Goal: Task Accomplishment & Management: Manage account settings

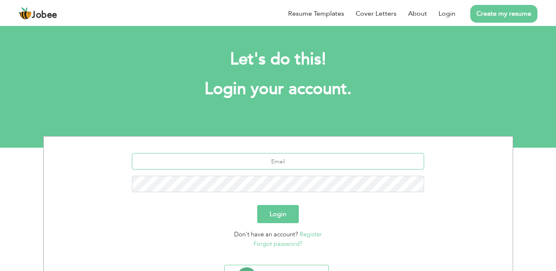
click at [275, 169] on input "text" at bounding box center [278, 161] width 292 height 16
type input "[EMAIL_ADDRESS][DOMAIN_NAME]"
click at [257, 205] on button "Login" at bounding box center [278, 214] width 42 height 18
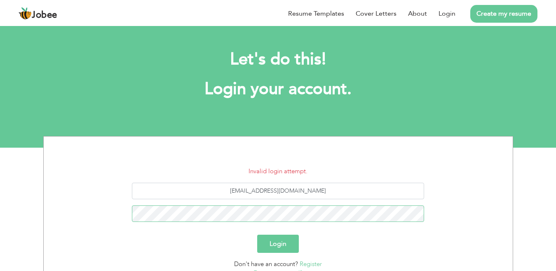
click at [257, 235] on button "Login" at bounding box center [278, 244] width 42 height 18
click at [433, 156] on section "Invalid login attempt. ayeshariaz1921@gmail.com Login Don't have an account? Re…" at bounding box center [278, 213] width 457 height 155
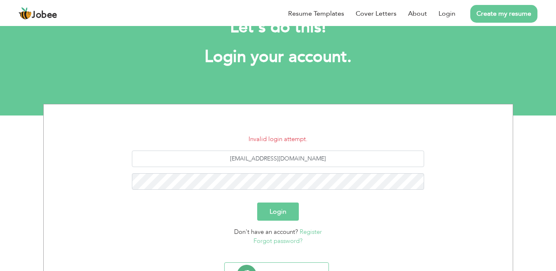
scroll to position [42, 0]
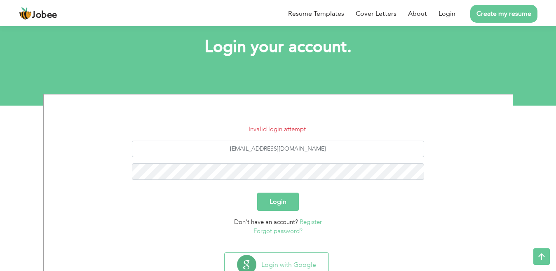
click at [286, 233] on link "Forgot password?" at bounding box center [277, 231] width 49 height 8
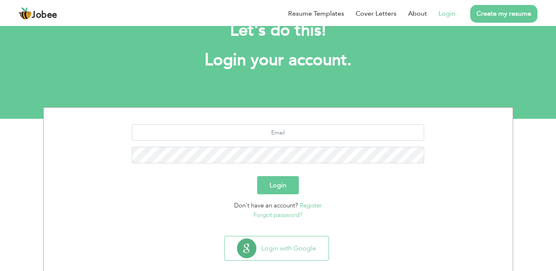
scroll to position [38, 0]
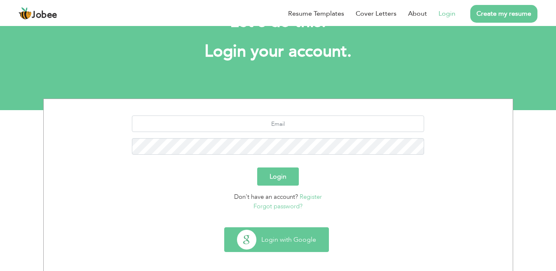
click at [281, 237] on button "Login with Google" at bounding box center [277, 240] width 104 height 24
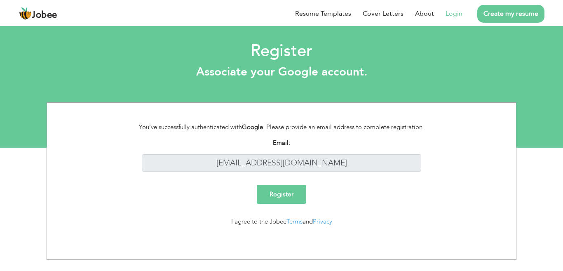
click at [299, 193] on input "Register" at bounding box center [281, 194] width 49 height 19
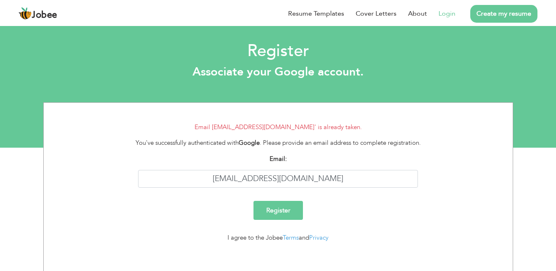
click at [446, 14] on link "Login" at bounding box center [447, 14] width 17 height 10
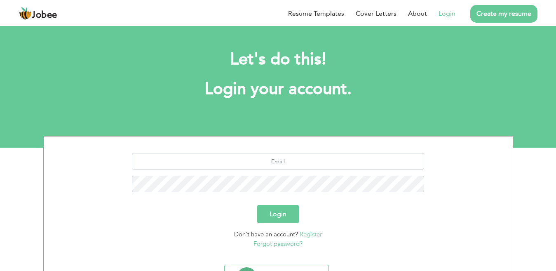
click at [276, 244] on link "Forgot password?" at bounding box center [277, 243] width 49 height 8
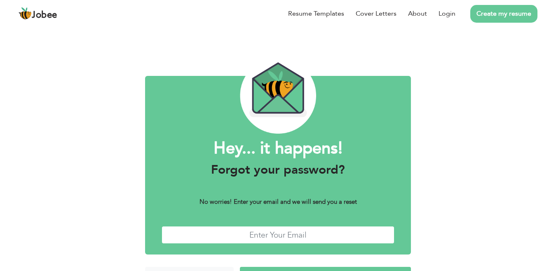
click at [270, 235] on input "text" at bounding box center [278, 235] width 233 height 18
type input "[EMAIL_ADDRESS][DOMAIN_NAME]"
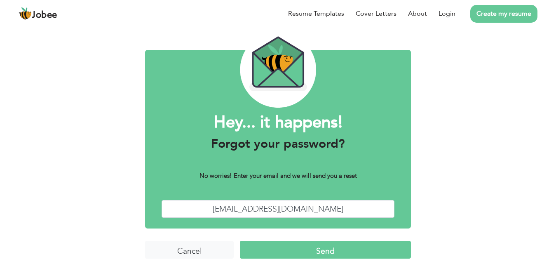
click at [286, 249] on input "Send" at bounding box center [325, 250] width 171 height 18
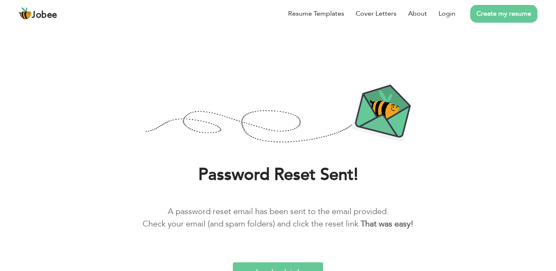
scroll to position [9, 0]
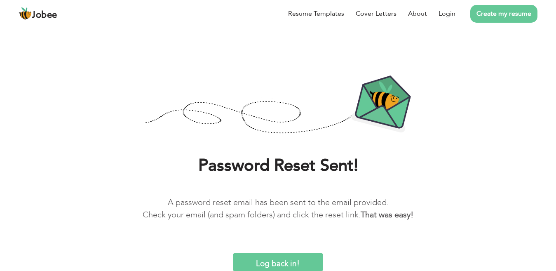
click at [290, 254] on input "Log back in!" at bounding box center [278, 262] width 91 height 18
click at [289, 260] on input "Log back in!" at bounding box center [278, 262] width 91 height 18
click at [449, 17] on link "Login" at bounding box center [447, 14] width 17 height 10
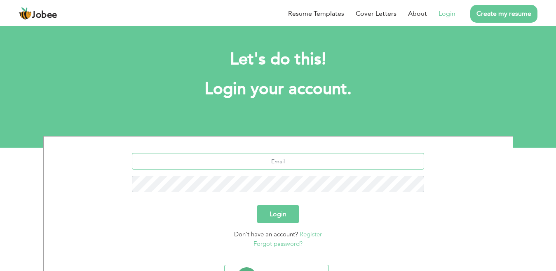
click at [277, 166] on input "text" at bounding box center [278, 161] width 292 height 16
type input "[EMAIL_ADDRESS][DOMAIN_NAME]"
click at [257, 205] on button "Login" at bounding box center [278, 214] width 42 height 18
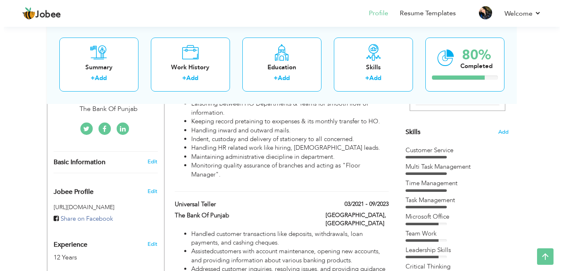
scroll to position [188, 0]
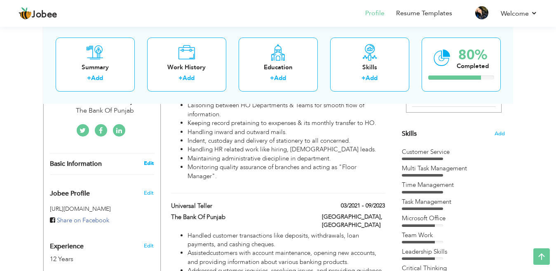
click at [147, 160] on link "Edit" at bounding box center [149, 163] width 10 height 7
type input "[PERSON_NAME]"
type input "Riaz"
type input "[PHONE_NUMBER]"
select select "number:166"
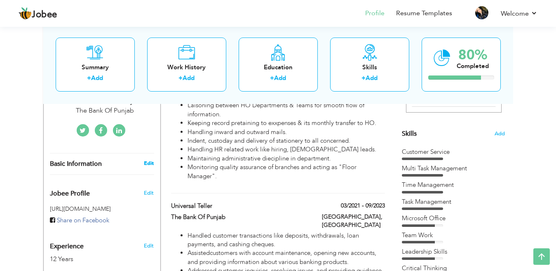
type input "[GEOGRAPHIC_DATA]"
select select "number:14"
type input "The Bank Of Punjab"
type input "Executive Secretary"
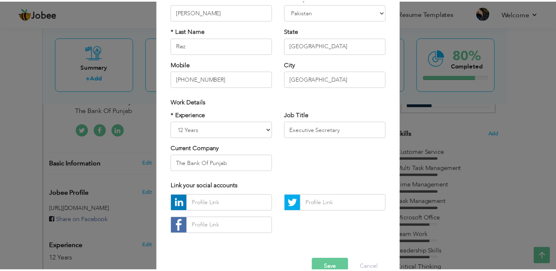
scroll to position [82, 0]
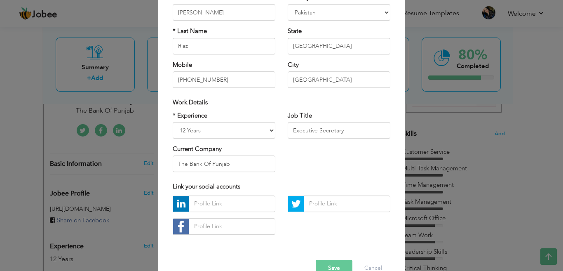
click at [331, 266] on button "Save" at bounding box center [334, 268] width 37 height 16
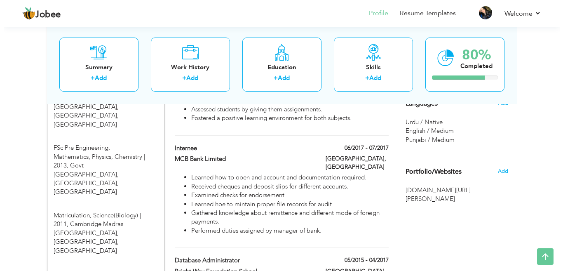
scroll to position [550, 0]
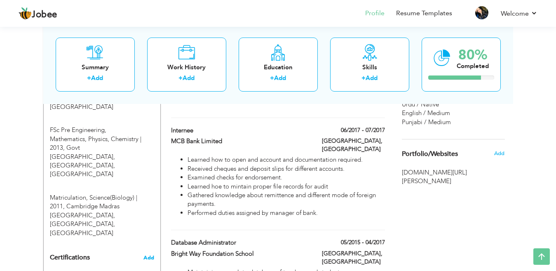
click at [147, 255] on span "Add" at bounding box center [148, 258] width 11 height 6
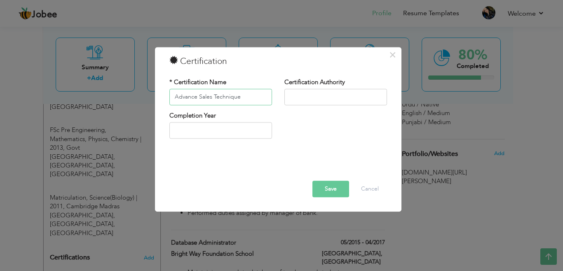
type input "Advance Sales Technique"
type input "NIBAF [GEOGRAPHIC_DATA]"
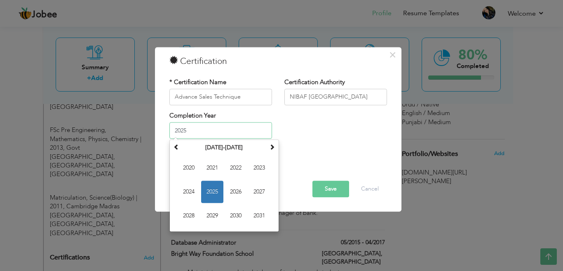
click at [248, 130] on input "2025" at bounding box center [220, 130] width 103 height 16
click at [188, 195] on span "2024" at bounding box center [189, 192] width 22 height 22
click at [198, 131] on input "2024" at bounding box center [220, 130] width 103 height 16
type input "2025"
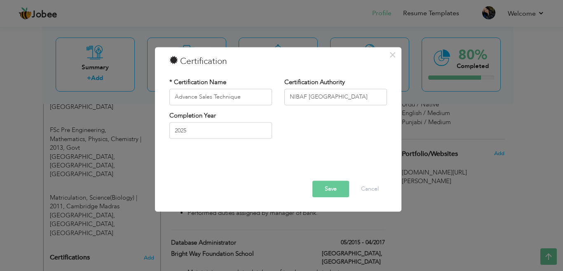
click at [293, 172] on div at bounding box center [278, 168] width 230 height 23
click at [323, 185] on button "Save" at bounding box center [330, 189] width 37 height 16
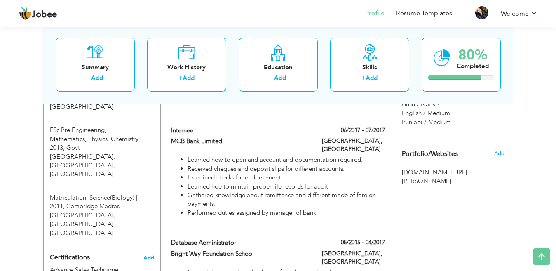
click at [143, 255] on span "Add" at bounding box center [148, 258] width 11 height 6
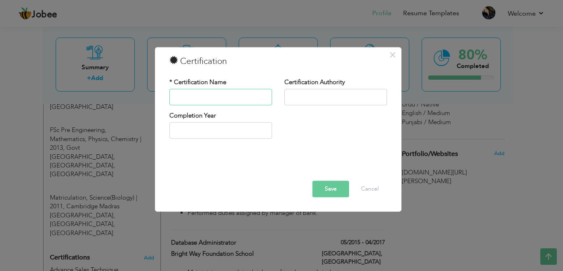
paste input "Anti-Money Laundering and Combating the Financing of Terrorism"
type input "Anti-Money Laundering and Combating the Financing of Terrorism"
click at [315, 96] on input "text" at bounding box center [335, 97] width 103 height 16
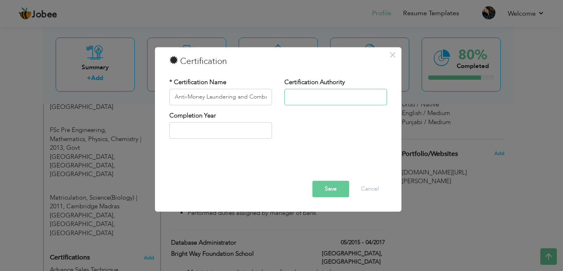
type input "NIBAF [GEOGRAPHIC_DATA]"
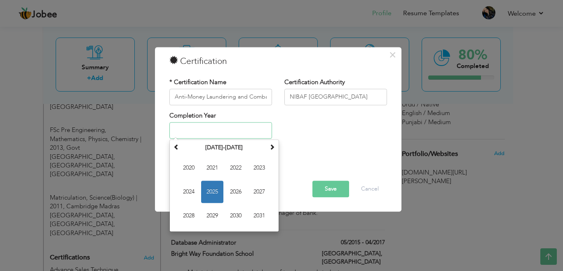
click at [221, 131] on input "text" at bounding box center [220, 130] width 103 height 16
click at [219, 184] on span "2025" at bounding box center [212, 192] width 22 height 22
type input "2025"
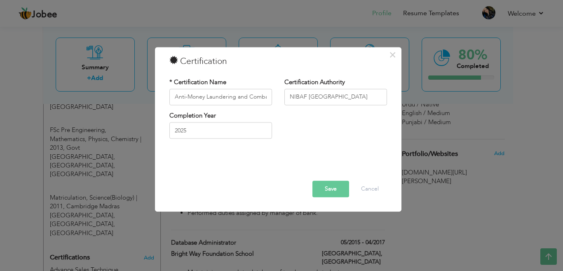
click at [336, 188] on button "Save" at bounding box center [330, 189] width 37 height 16
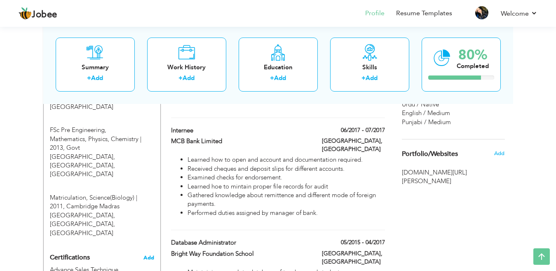
click at [148, 255] on span "Add" at bounding box center [148, 258] width 11 height 6
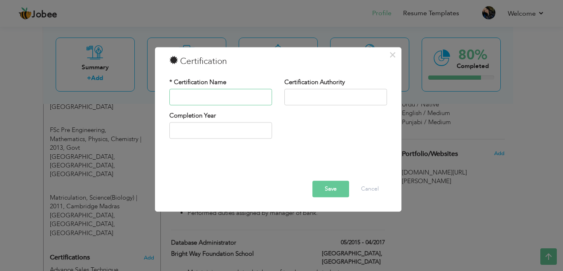
paste input "Branch Fraud Investigation and Reporting"
type input "Branch Fraud Investigation and Reporting"
drag, startPoint x: 357, startPoint y: 98, endPoint x: 351, endPoint y: 117, distance: 20.2
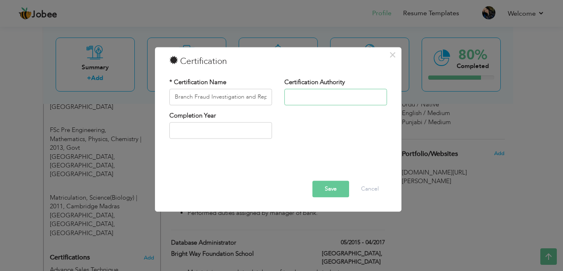
click at [351, 117] on div "* Certification Name Branch Fraud Investigation and Reporting Certification Aut…" at bounding box center [278, 112] width 230 height 80
type input "NIBAF [GEOGRAPHIC_DATA]"
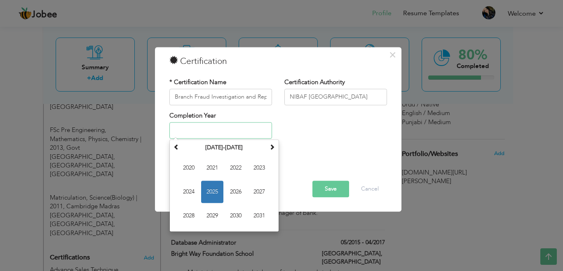
click at [260, 127] on input "text" at bounding box center [220, 130] width 103 height 16
click at [214, 182] on span "2025" at bounding box center [212, 192] width 22 height 22
type input "2025"
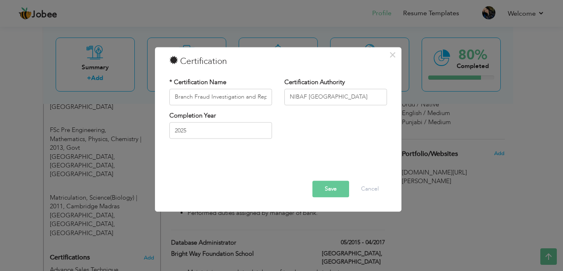
click at [314, 186] on button "Save" at bounding box center [330, 189] width 37 height 16
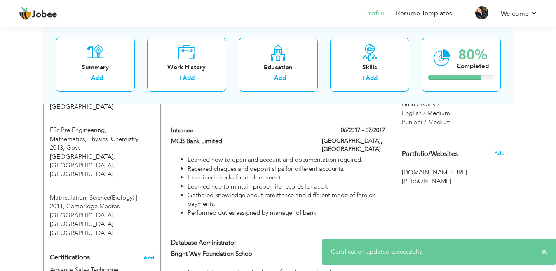
click at [145, 255] on span "Add" at bounding box center [148, 258] width 11 height 6
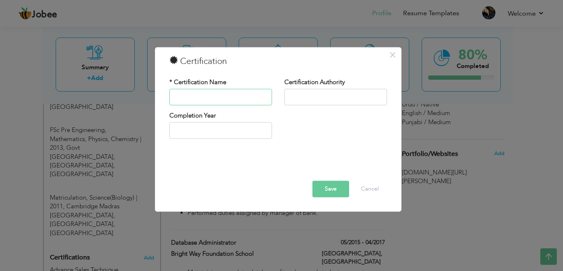
paste input "Branch Revenue and Profitability"
type input "Branch Revenue and Profitability"
type input "NIBAF [GEOGRAPHIC_DATA]"
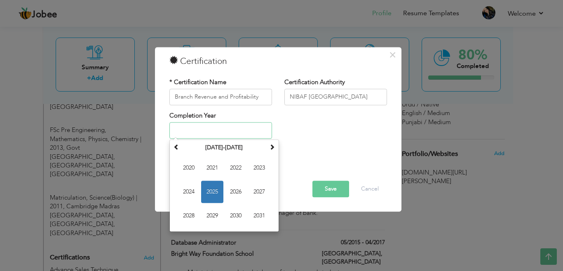
click at [186, 130] on input "text" at bounding box center [220, 130] width 103 height 16
click at [212, 195] on span "2025" at bounding box center [212, 192] width 22 height 22
type input "2025"
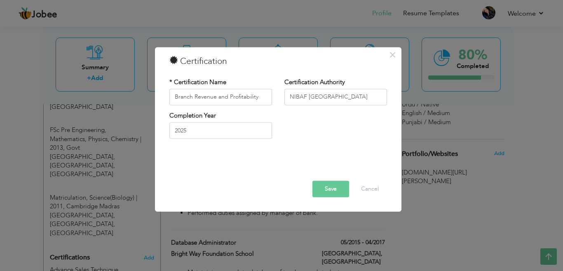
click at [337, 185] on button "Save" at bounding box center [330, 189] width 37 height 16
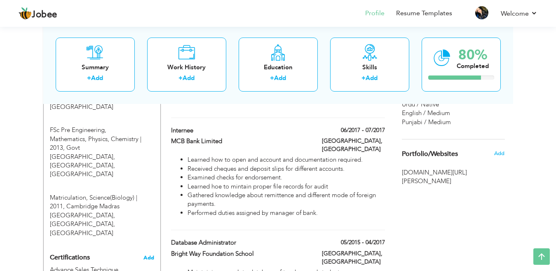
click at [144, 255] on span "Add" at bounding box center [148, 258] width 11 height 6
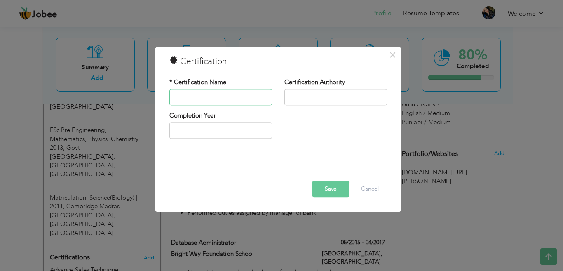
paste input "Communicating Effectively"
type input "Communicating Effectively"
type input "NIBAF [GEOGRAPHIC_DATA]"
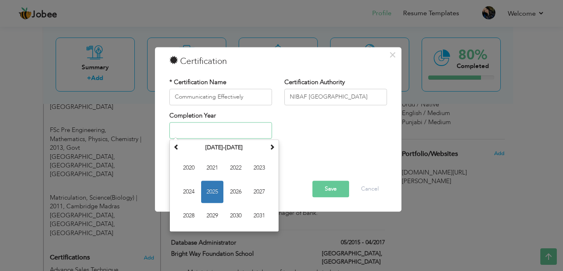
click at [204, 124] on input "text" at bounding box center [220, 130] width 103 height 16
type input "2025"
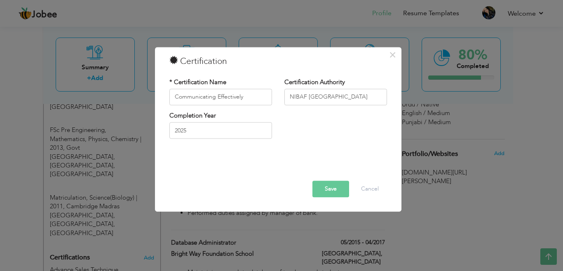
click at [328, 185] on button "Save" at bounding box center [330, 189] width 37 height 16
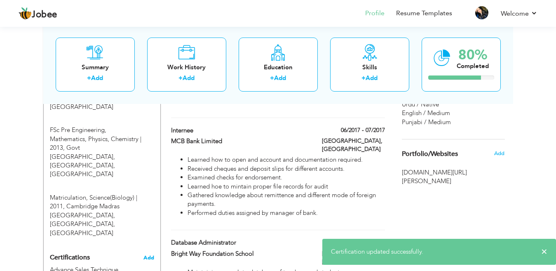
click at [149, 255] on span "Add" at bounding box center [148, 258] width 11 height 6
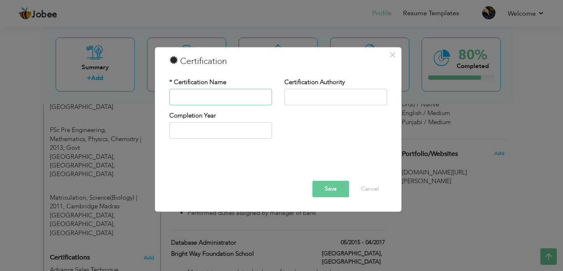
paste input "Compliance Management and Internal Control"
type input "Compliance Management and Internal Control"
type input "NIBAF [GEOGRAPHIC_DATA]"
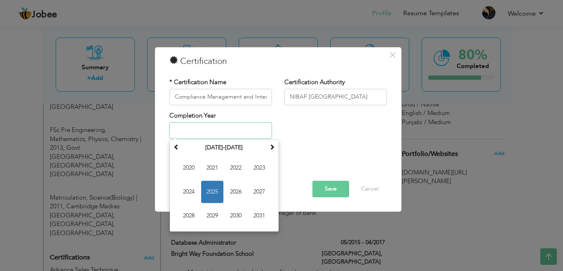
type input "2025"
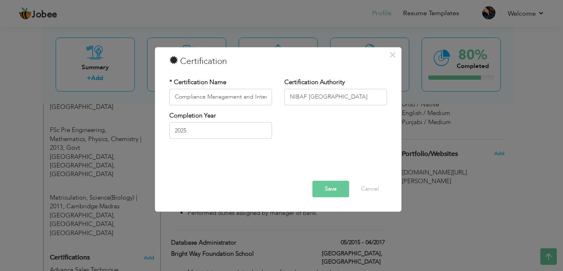
click at [329, 187] on button "Save" at bounding box center [330, 189] width 37 height 16
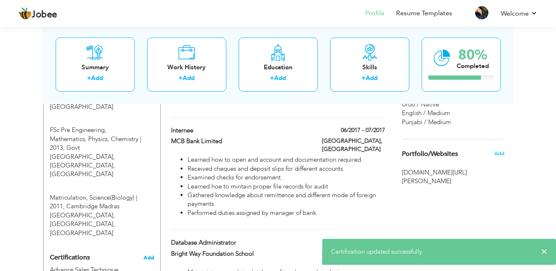
click at [145, 255] on span "Add" at bounding box center [148, 258] width 11 height 6
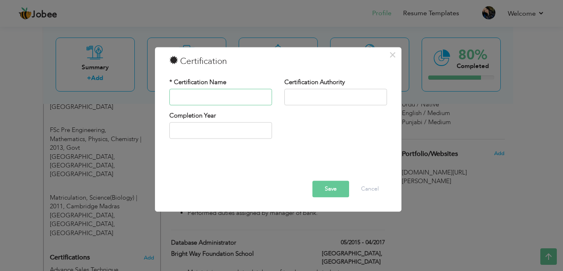
paste input "Conflict Management"
type input "Conflict Management"
type input "NIBAF [GEOGRAPHIC_DATA]"
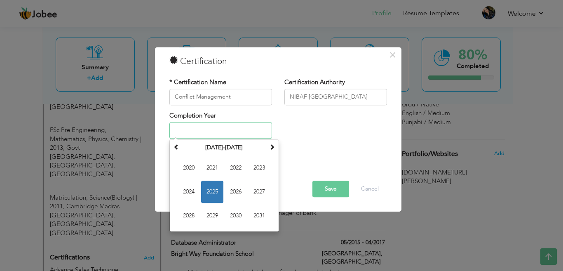
type input "2025"
click at [328, 194] on button "Save" at bounding box center [330, 189] width 37 height 16
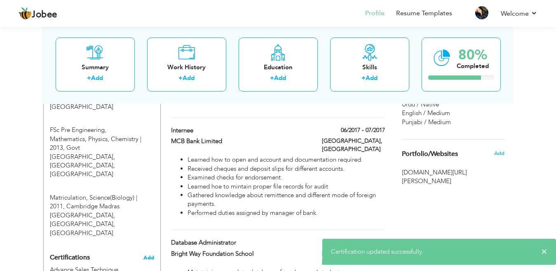
click at [147, 255] on span "Add" at bounding box center [148, 258] width 11 height 6
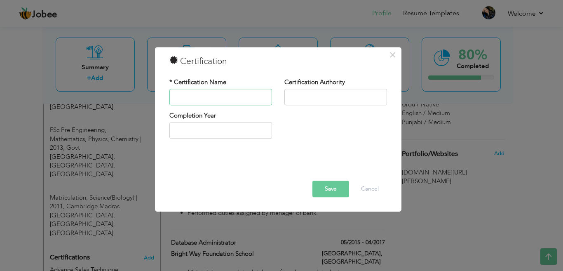
paste input "Customer Experience Management"
type input "Customer Experience Management"
type input "NIBAF [GEOGRAPHIC_DATA]"
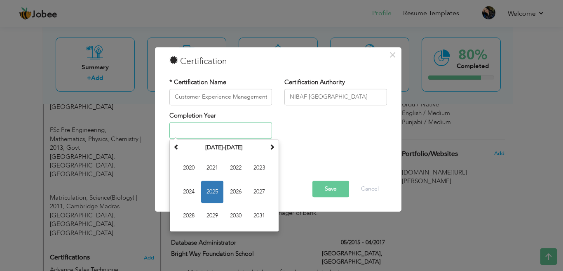
type input "2025"
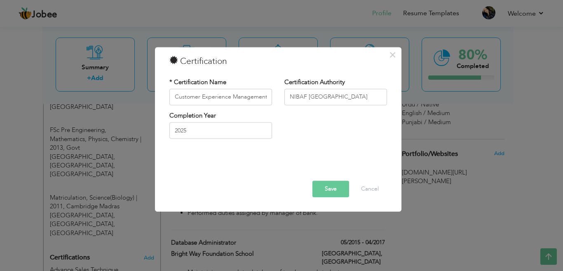
click at [340, 182] on button "Save" at bounding box center [330, 189] width 37 height 16
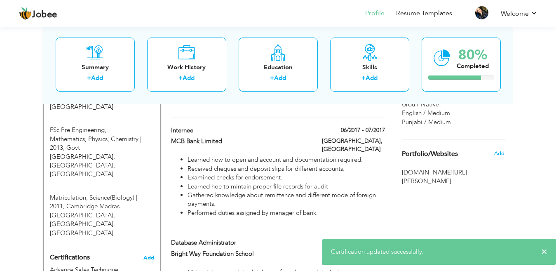
click at [149, 255] on span "Add" at bounding box center [148, 258] width 11 height 6
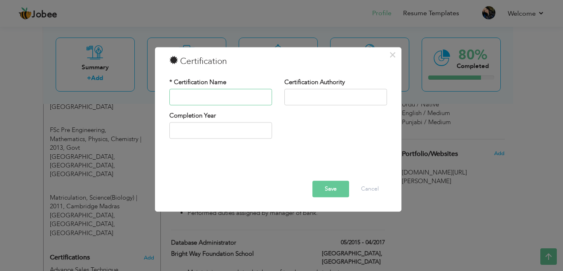
paste input "Customer Service Specialist"
type input "Customer Service Specialist"
type input "NIBAF [GEOGRAPHIC_DATA]"
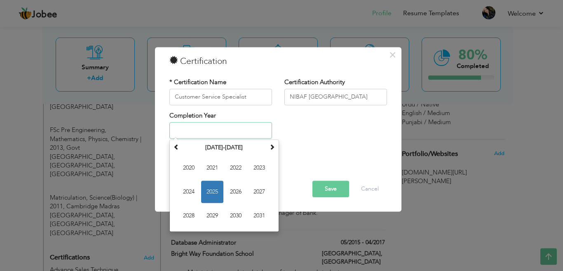
type input "2025"
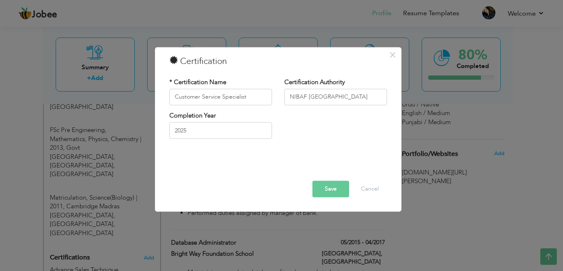
click at [335, 188] on button "Save" at bounding box center [330, 189] width 37 height 16
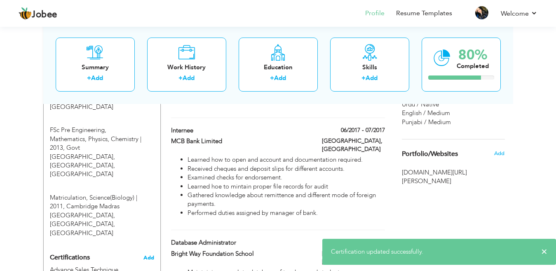
click at [151, 255] on span "Add" at bounding box center [148, 258] width 11 height 6
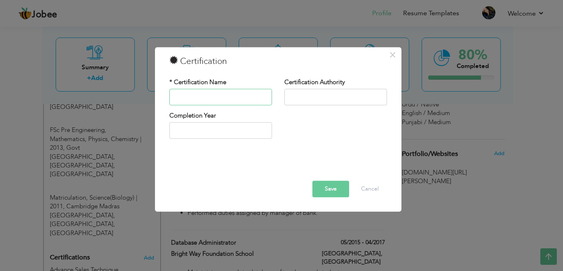
paste input "Cyber Security"
type input "Cyber Security"
click at [310, 89] on input "text" at bounding box center [335, 97] width 103 height 16
type input "NIBAF [GEOGRAPHIC_DATA]"
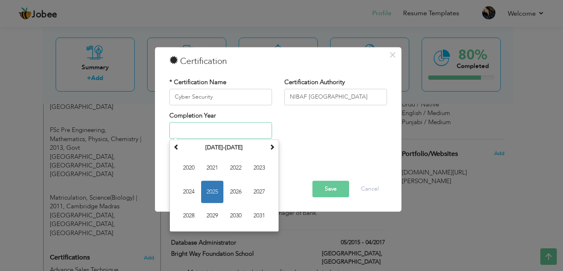
type input "2025"
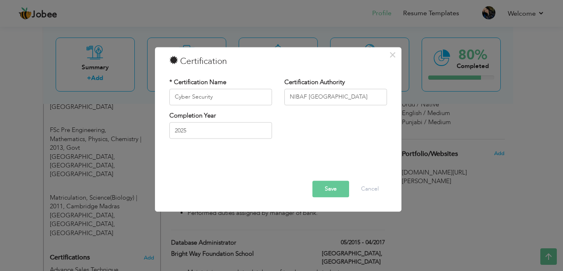
click at [332, 188] on button "Save" at bounding box center [330, 189] width 37 height 16
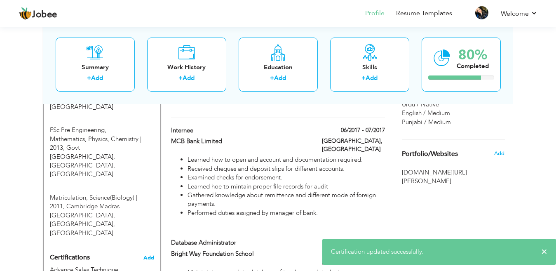
click at [148, 255] on span "Add" at bounding box center [148, 258] width 11 height 6
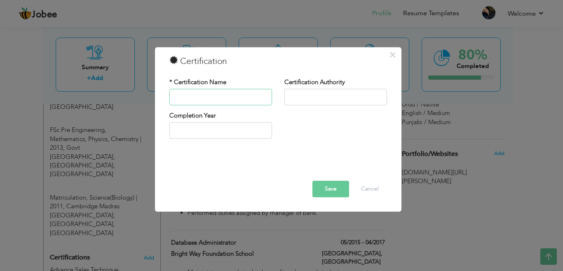
paste input "Data and System Classification"
type input "Data and System Classification"
type input "NIBAF [GEOGRAPHIC_DATA]"
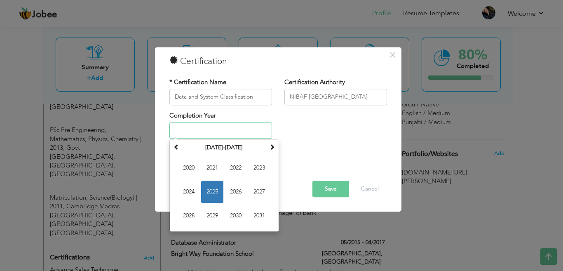
type input "2025"
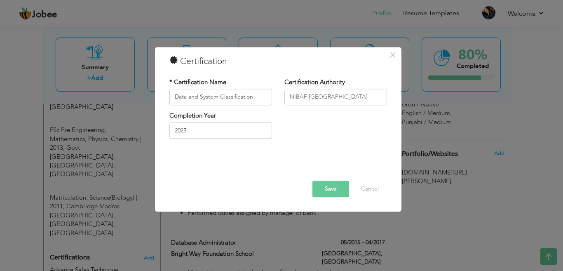
click at [322, 195] on button "Save" at bounding box center [330, 189] width 37 height 16
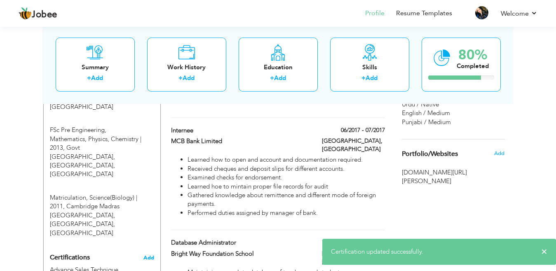
click at [147, 255] on span "Add" at bounding box center [148, 258] width 11 height 6
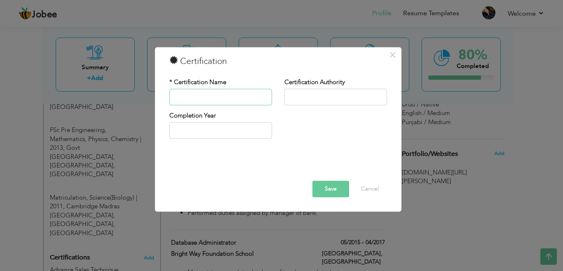
paste input "Establishing Goals"
type input "Establishing Goals"
type input "NIBAF [GEOGRAPHIC_DATA]"
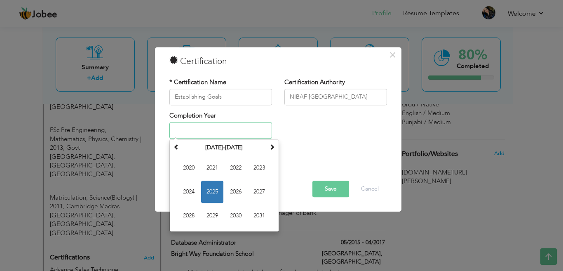
type input "2025"
click at [331, 188] on button "Save" at bounding box center [330, 189] width 37 height 16
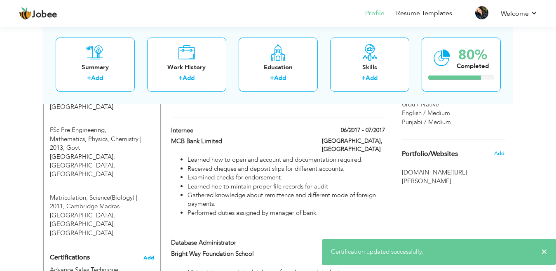
click at [149, 255] on span "Add" at bounding box center [148, 258] width 11 height 6
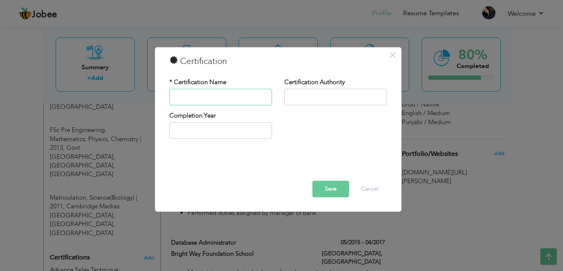
paste input "Fair Treatment to Customers"
type input "Fair Treatment to Customers"
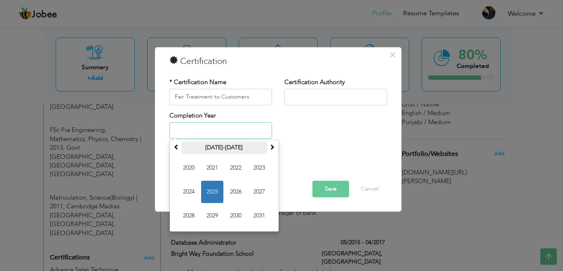
drag, startPoint x: 218, startPoint y: 133, endPoint x: 220, endPoint y: 152, distance: 19.1
click at [220, 138] on div "Completion Year January 2025 Su Mo Tu We Th Fr Sa 29 30 31 1 2 3 4 5 6 7 8 9 10…" at bounding box center [220, 124] width 103 height 27
type input "2025"
click at [310, 93] on input "text" at bounding box center [335, 97] width 103 height 16
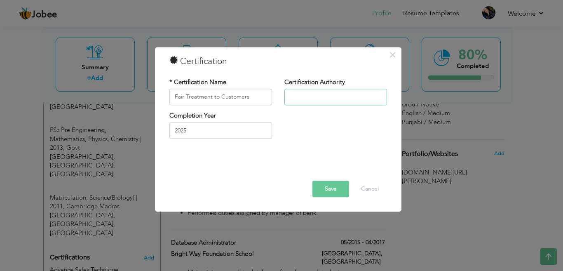
type input "NIBAF [GEOGRAPHIC_DATA]"
click at [331, 188] on button "Save" at bounding box center [330, 189] width 37 height 16
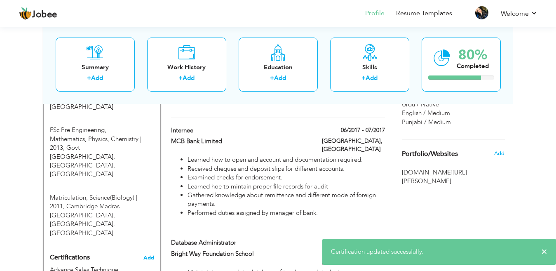
click at [145, 255] on span "Add" at bounding box center [148, 258] width 11 height 6
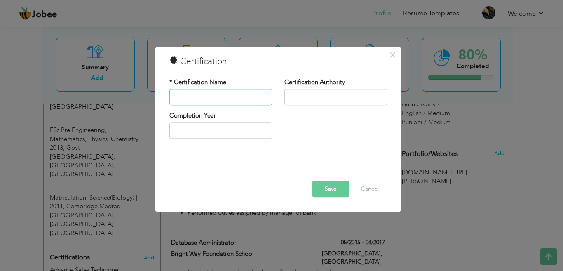
paste input "Gender Sensitization at Workplace"
type input "Gender Sensitization at Workplace"
type input "NIBAF [GEOGRAPHIC_DATA]"
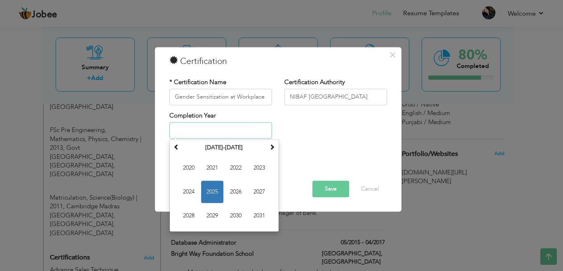
type input "2025"
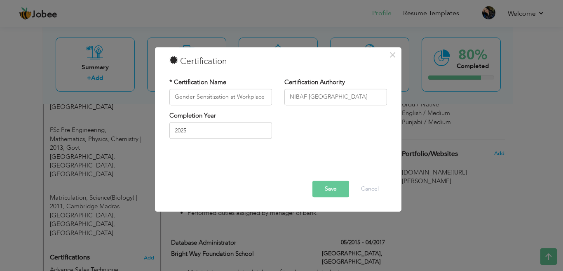
click at [316, 186] on button "Save" at bounding box center [330, 189] width 37 height 16
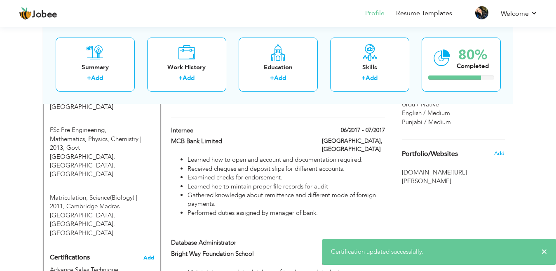
click at [148, 255] on span "Add" at bounding box center [148, 258] width 11 height 6
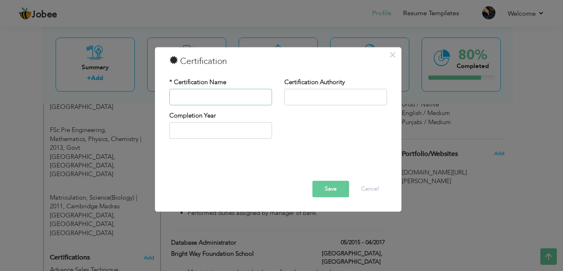
paste input "Green Banking"
type input "Green Banking"
type input "NIBAF [GEOGRAPHIC_DATA]"
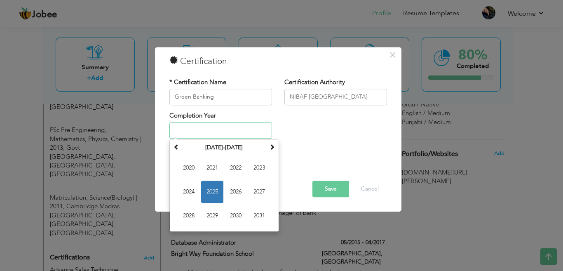
type input "2025"
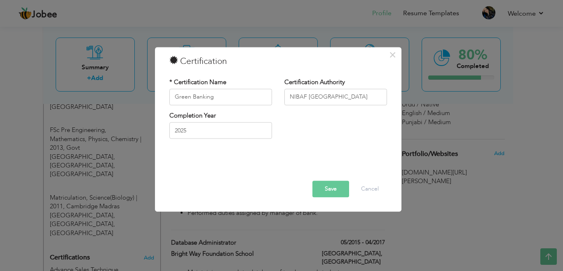
click at [323, 191] on button "Save" at bounding box center [330, 189] width 37 height 16
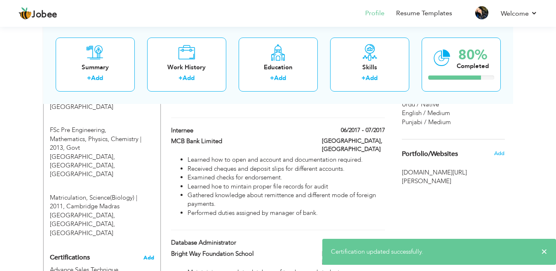
click at [149, 255] on span "Add" at bounding box center [148, 258] width 11 height 6
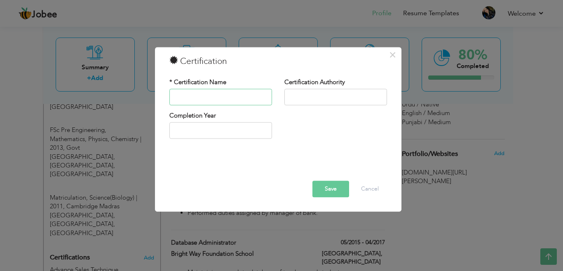
paste input "Health Safety Environment"
type input "Health Safety Environment"
type input "NIBAF [GEOGRAPHIC_DATA]"
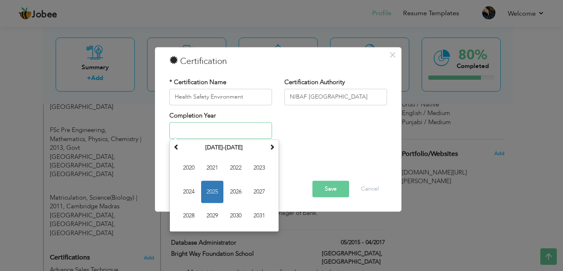
type input "2025"
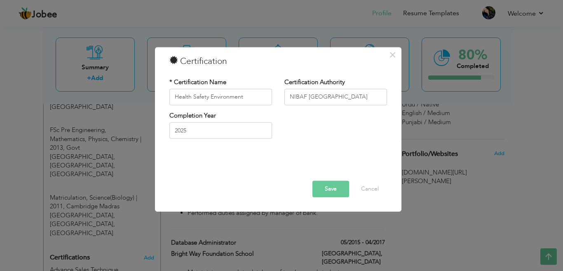
click at [332, 188] on button "Save" at bounding box center [330, 189] width 37 height 16
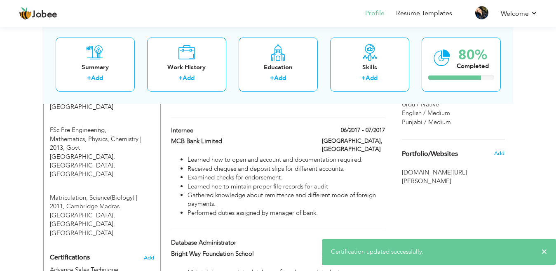
click at [143, 254] on h4 "Certifications Add" at bounding box center [102, 257] width 104 height 7
click at [150, 255] on span "Add" at bounding box center [148, 258] width 11 height 6
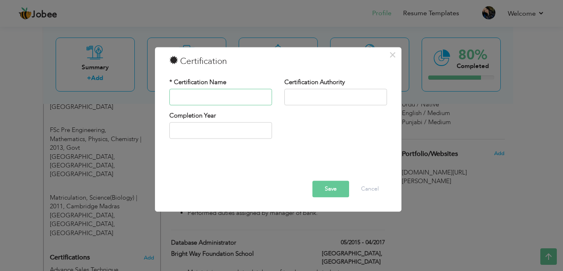
paste input "Information Security"
type input "Information Security"
type input "NIBAF [GEOGRAPHIC_DATA]"
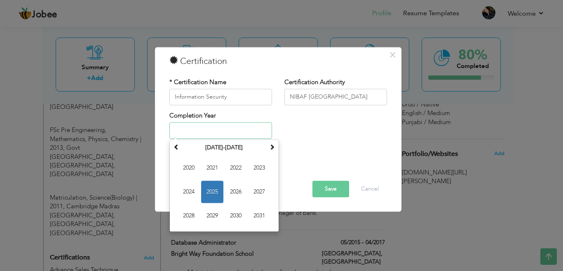
type input "2025"
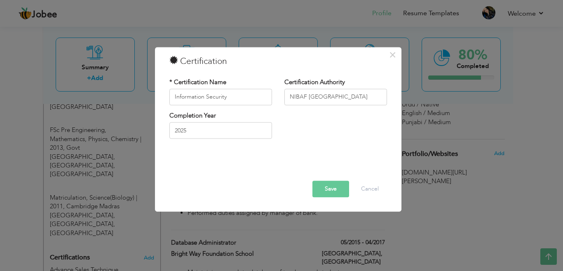
click at [317, 184] on button "Save" at bounding box center [330, 189] width 37 height 16
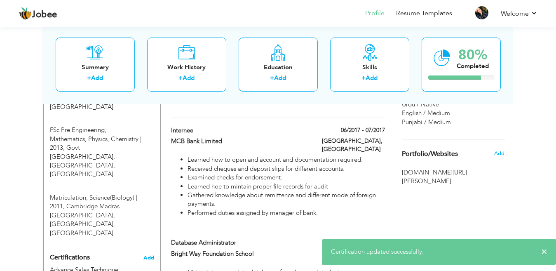
click at [151, 255] on span "Add" at bounding box center [148, 258] width 11 height 6
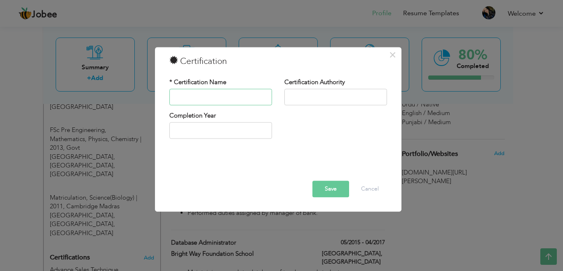
paste input "Journey to Self Awareness"
type input "Journey to Self Awareness"
type input "NIBAF [GEOGRAPHIC_DATA]"
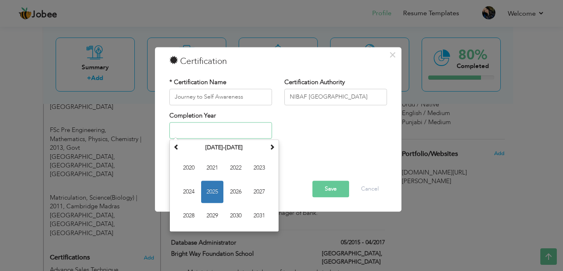
type input "2025"
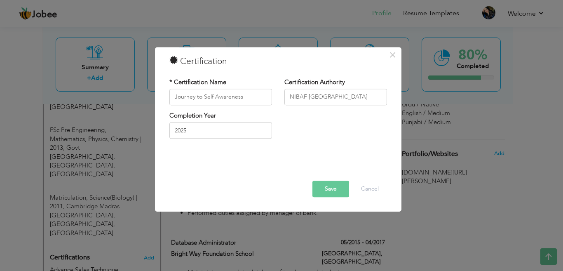
click at [333, 183] on button "Save" at bounding box center [330, 189] width 37 height 16
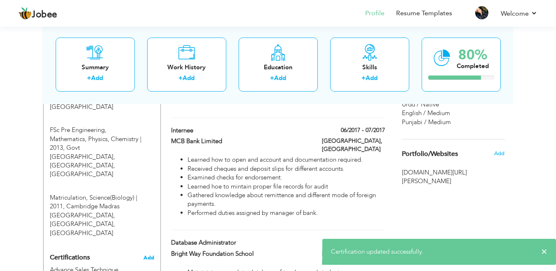
click at [146, 255] on span "Add" at bounding box center [148, 258] width 11 height 6
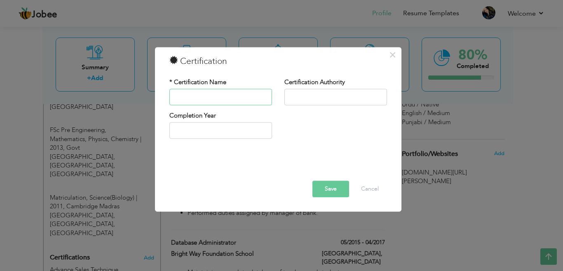
paste input "Know Your Customer and Customer Due Diligence"
type input "Know Your Customer and Customer Due Diligence"
click at [316, 98] on input "text" at bounding box center [335, 97] width 103 height 16
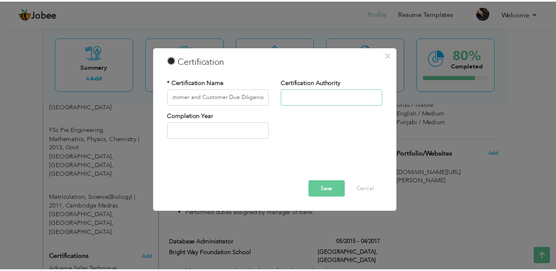
scroll to position [0, 0]
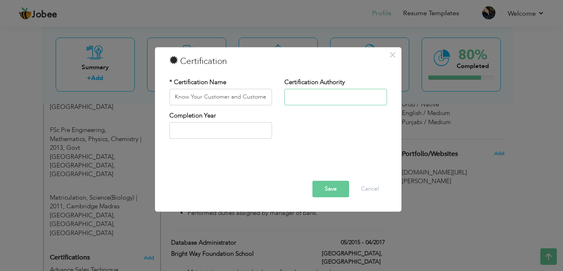
type input "NIBAF [GEOGRAPHIC_DATA]"
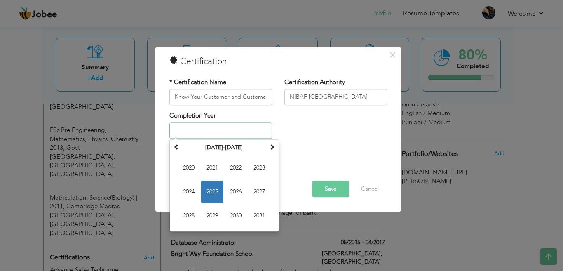
click at [250, 131] on input "text" at bounding box center [220, 130] width 103 height 16
type input "2025"
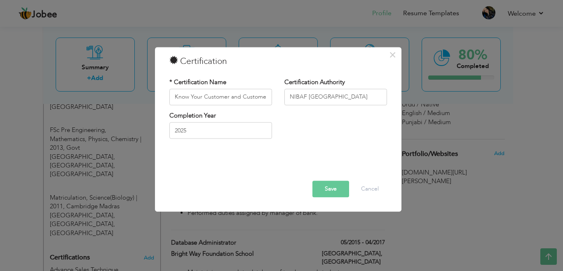
click at [326, 183] on button "Save" at bounding box center [330, 189] width 37 height 16
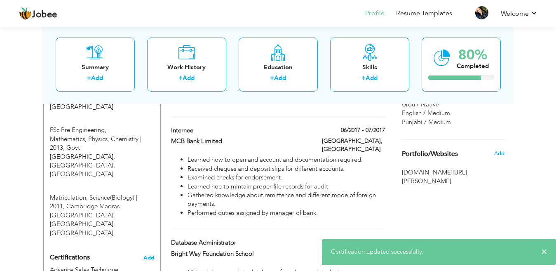
click at [150, 255] on span "Add" at bounding box center [148, 258] width 11 height 6
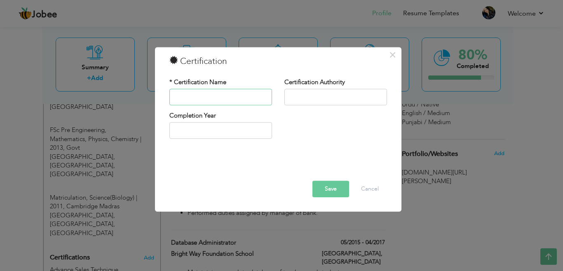
paste input "Negotiable Instruments"
type input "Negotiable Instruments"
type input "NIBAF [GEOGRAPHIC_DATA]"
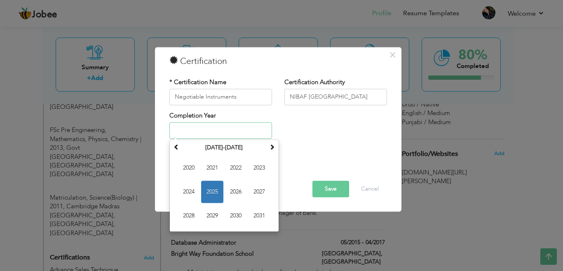
type input "2025"
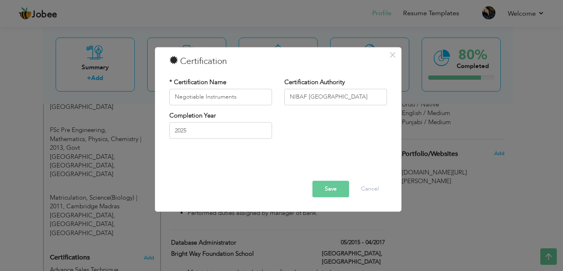
click at [324, 188] on button "Save" at bounding box center [330, 189] width 37 height 16
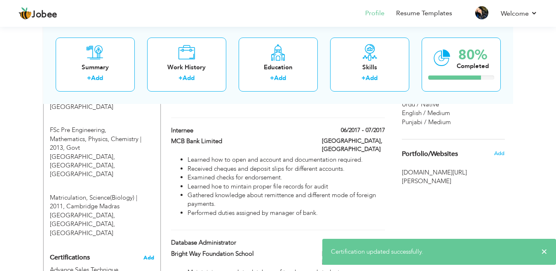
click at [146, 255] on span "Add" at bounding box center [148, 258] width 11 height 6
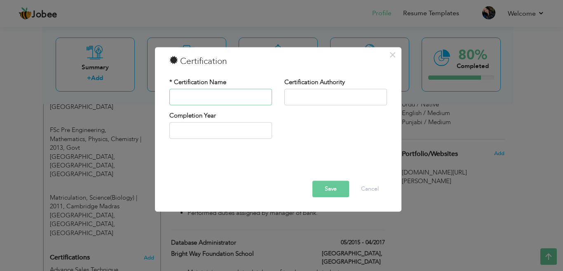
paste input "Persons with Disabilities"
type input "Persons with Disabilities"
type input "NIBAF [GEOGRAPHIC_DATA]"
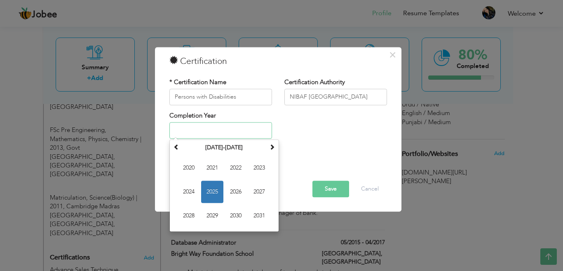
type input "2025"
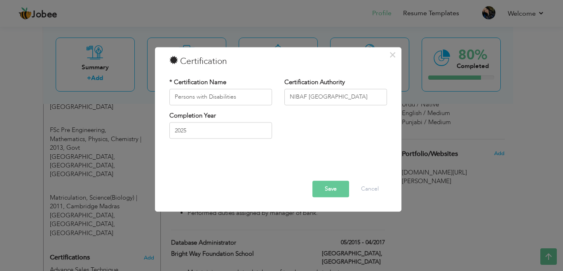
click at [336, 189] on button "Save" at bounding box center [330, 189] width 37 height 16
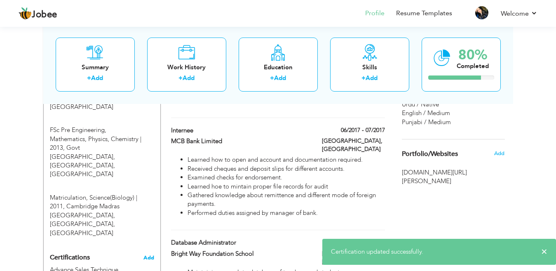
click at [146, 255] on span "Add" at bounding box center [148, 258] width 11 height 6
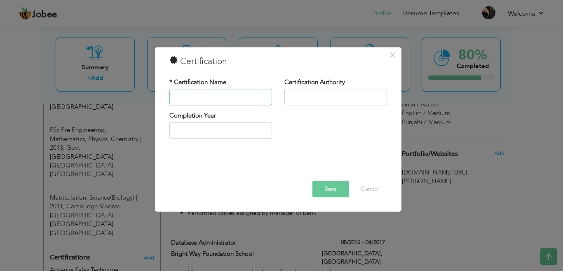
paste input "Self Disclosure and Trust"
type input "Self Disclosure and Trust"
type input "NIBAF [GEOGRAPHIC_DATA]"
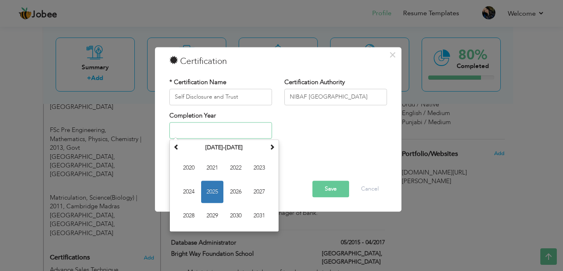
type input "2025"
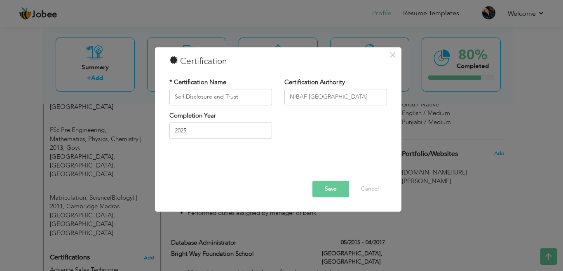
click at [314, 190] on button "Save" at bounding box center [330, 189] width 37 height 16
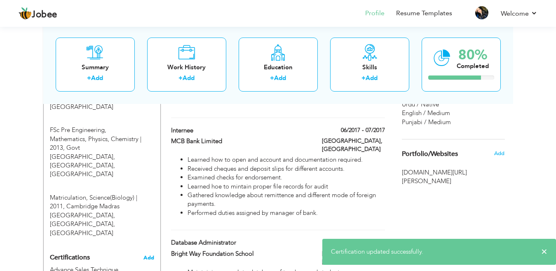
click at [149, 255] on span "Add" at bounding box center [148, 258] width 11 height 6
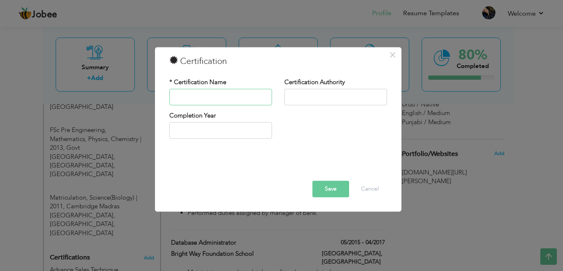
paste input "Stress and Time Management"
type input "Stress and Time Management"
type input "NIBAF [GEOGRAPHIC_DATA]"
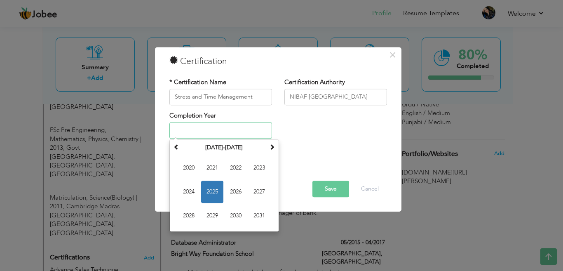
type input "2025"
click at [337, 190] on button "Save" at bounding box center [330, 189] width 37 height 16
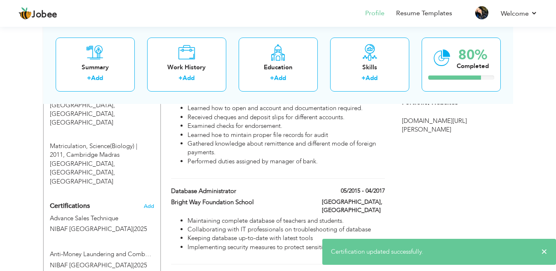
scroll to position [596, 0]
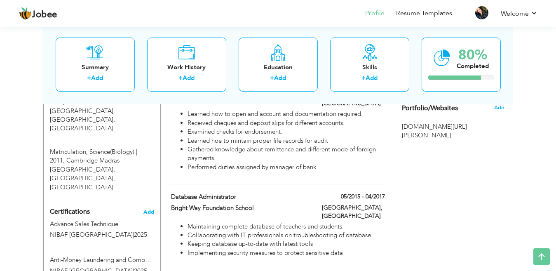
click at [149, 209] on span "Add" at bounding box center [148, 212] width 11 height 6
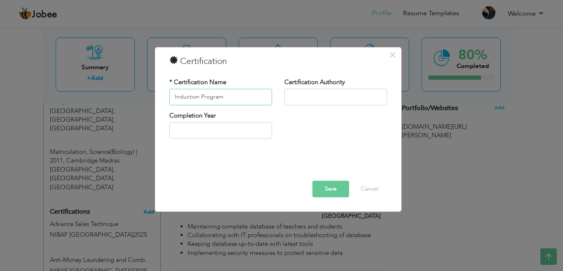
type input "Induction Program"
type input "BOP"
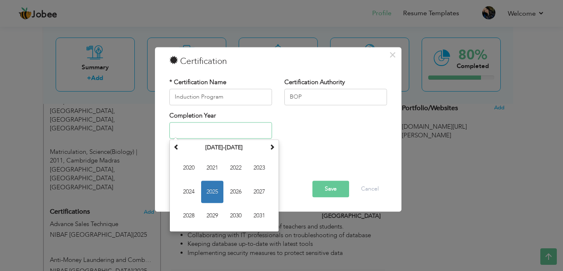
click at [183, 129] on input "text" at bounding box center [220, 130] width 103 height 16
click at [209, 169] on span "2021" at bounding box center [212, 168] width 22 height 22
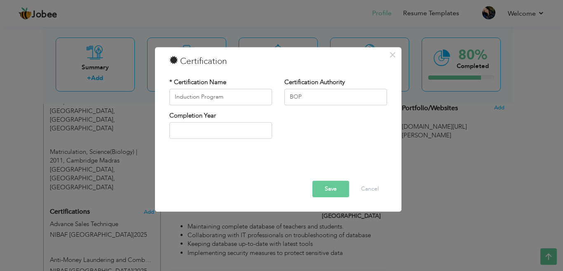
type input "2021"
click at [317, 182] on button "Save" at bounding box center [330, 189] width 37 height 16
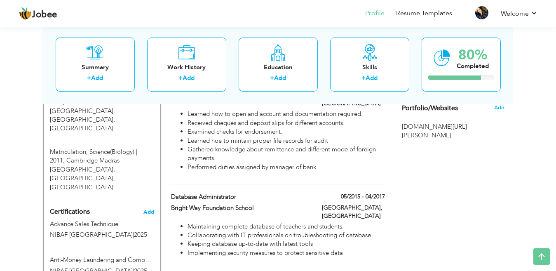
click at [147, 209] on span "Add" at bounding box center [148, 212] width 11 height 6
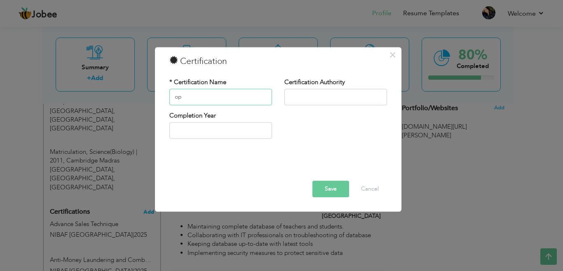
type input "o"
type input "Operation Risk Management"
click at [291, 102] on input "text" at bounding box center [335, 97] width 103 height 16
type input "BOP"
click at [223, 138] on input "text" at bounding box center [220, 130] width 103 height 16
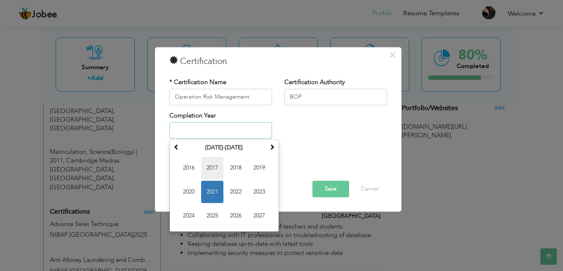
click at [207, 170] on span "2017" at bounding box center [212, 168] width 22 height 22
click at [243, 136] on input "2017" at bounding box center [220, 130] width 103 height 16
type input "2021"
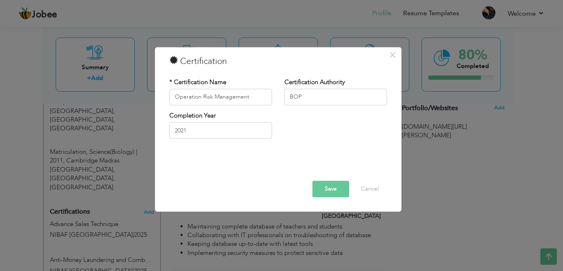
click at [324, 188] on button "Save" at bounding box center [330, 189] width 37 height 16
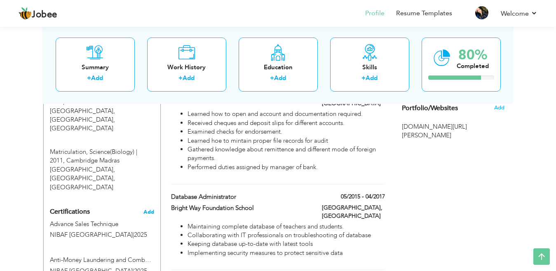
click at [144, 209] on span "Add" at bounding box center [148, 212] width 11 height 6
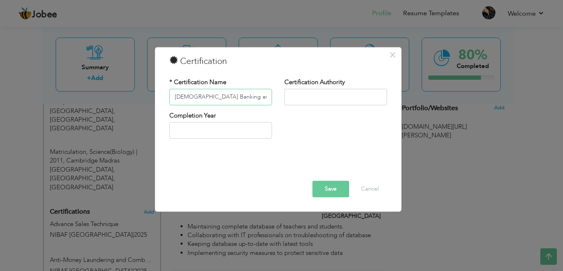
type input "[DEMOGRAPHIC_DATA] Banking and Finance"
type input "BOP"
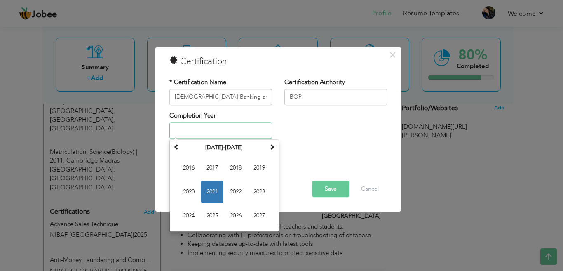
click at [185, 129] on input "text" at bounding box center [220, 130] width 103 height 16
type input "2025"
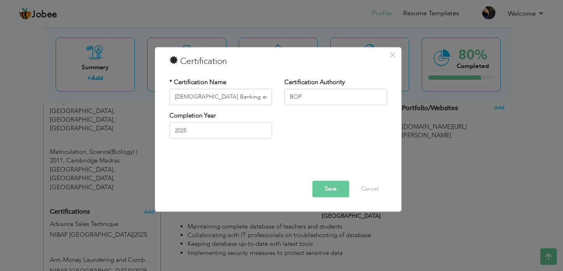
click at [337, 190] on button "Save" at bounding box center [330, 189] width 37 height 16
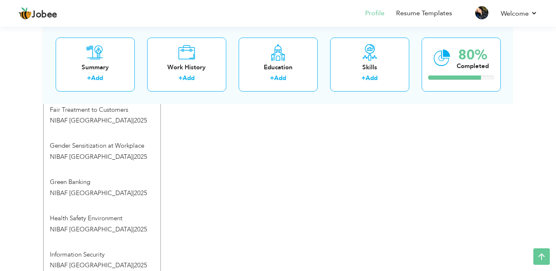
scroll to position [1159, 0]
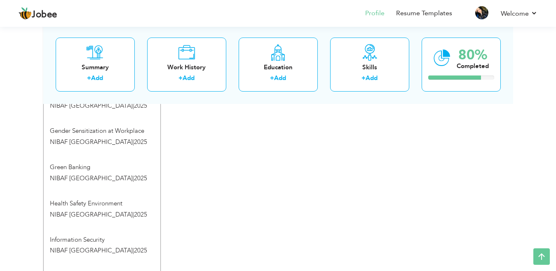
drag, startPoint x: 555, startPoint y: 168, endPoint x: 561, endPoint y: 172, distance: 7.1
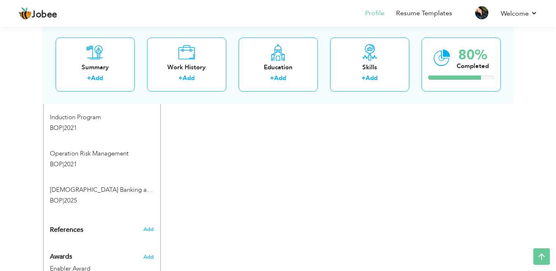
scroll to position [1538, 0]
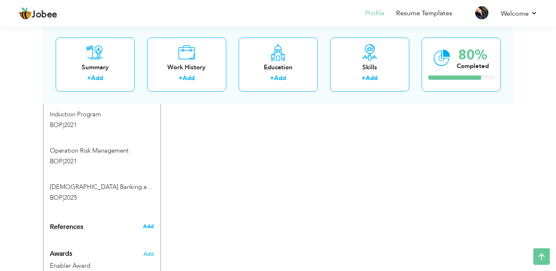
click at [146, 223] on span "Add" at bounding box center [148, 226] width 11 height 7
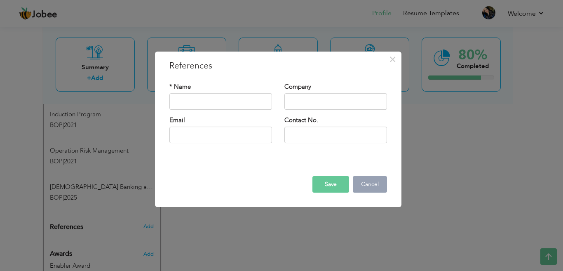
click at [365, 189] on button "Cancel" at bounding box center [370, 184] width 34 height 16
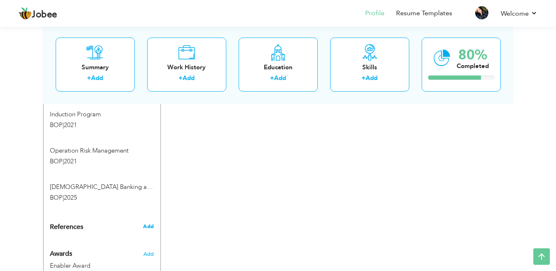
click at [143, 223] on span "Add" at bounding box center [148, 226] width 11 height 7
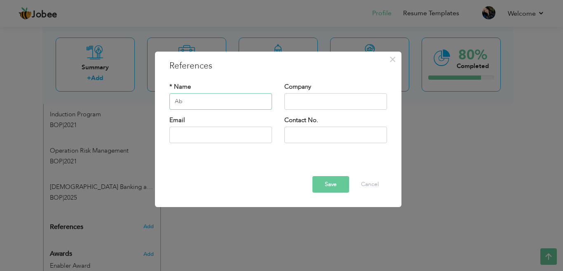
type input "A"
click at [367, 178] on button "Cancel" at bounding box center [370, 184] width 34 height 16
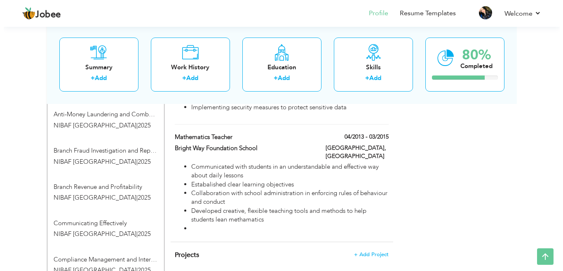
scroll to position [735, 0]
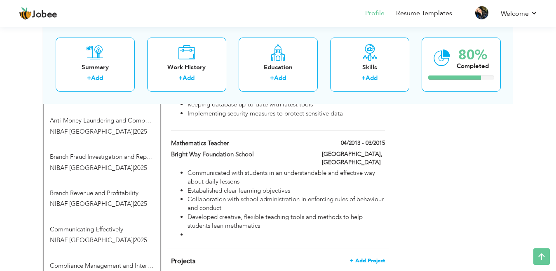
click at [374, 258] on span "+ Add Project" at bounding box center [367, 261] width 35 height 6
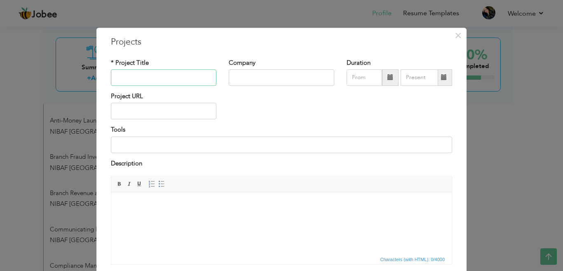
paste input "Account Opening (HBL)"
type input "Account Opening (HBL)"
click at [240, 85] on input "text" at bounding box center [282, 77] width 106 height 16
click at [296, 147] on input at bounding box center [281, 144] width 341 height 16
type input "MS Excel"
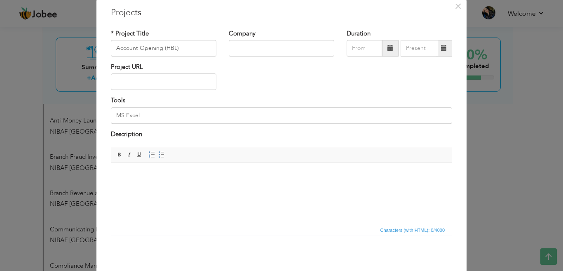
scroll to position [30, 0]
click at [258, 185] on html at bounding box center [281, 174] width 340 height 25
click at [146, 120] on input "MS Excel" at bounding box center [281, 115] width 341 height 16
type input "MS Excel/MS Access"
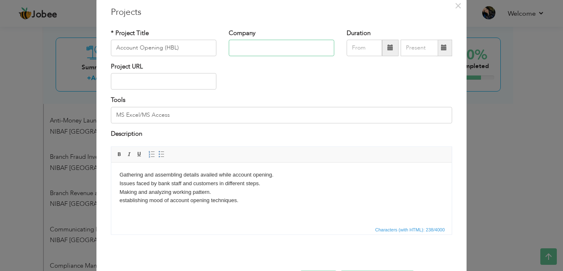
click at [285, 41] on input "text" at bounding box center [282, 48] width 106 height 16
type input "Hailey College of Banking and Finance"
click at [158, 42] on input "Account Opening (HBL)" at bounding box center [164, 48] width 106 height 16
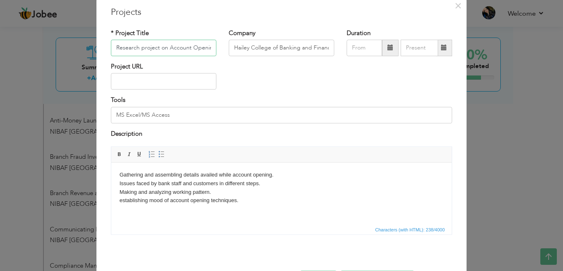
type input "Research project on Account Opening (HBL)"
click at [197, 187] on body "Gathering and assembling details availed while account opening. Issues faced by…" at bounding box center [282, 192] width 324 height 43
click at [241, 200] on body "Gathering and assembling details availed while account opening. Issues faced by…" at bounding box center [282, 192] width 324 height 43
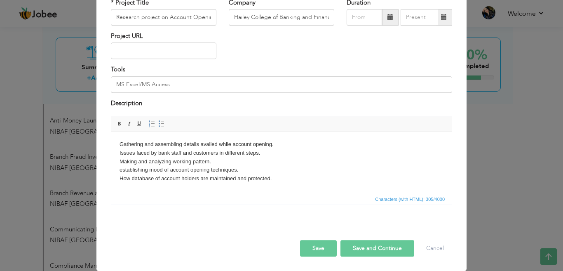
click at [376, 244] on button "Save and Continue" at bounding box center [377, 248] width 74 height 16
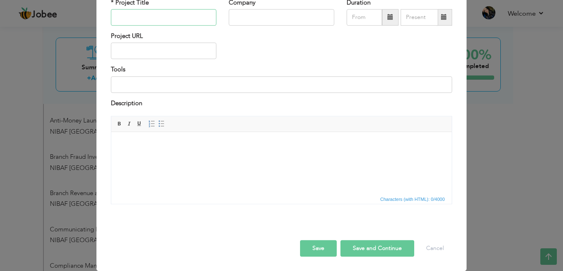
click at [164, 14] on input "text" at bounding box center [164, 17] width 106 height 16
paste input "Teaching methodology in private and public schools ([GEOGRAPHIC_DATA])"
type input "Teaching methodology in private and public schools ([GEOGRAPHIC_DATA])"
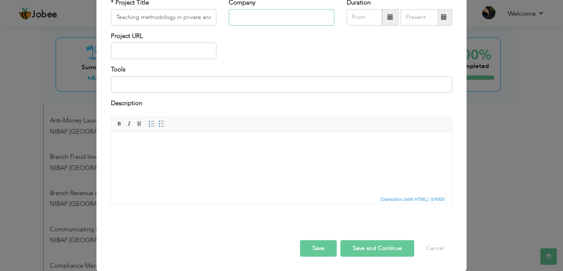
click at [229, 17] on input "text" at bounding box center [282, 17] width 106 height 16
type input "Hailey College og Banking and Finance"
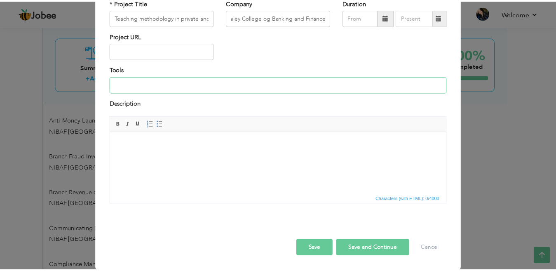
scroll to position [0, 0]
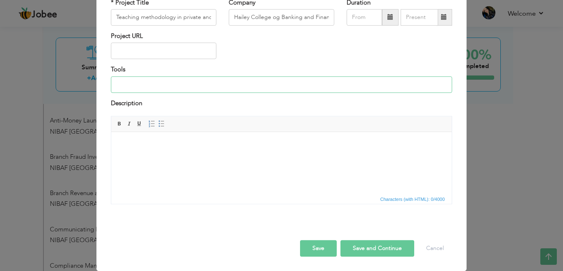
click at [122, 80] on input at bounding box center [281, 84] width 341 height 16
type input "SPSS"
click at [324, 141] on body at bounding box center [282, 144] width 324 height 9
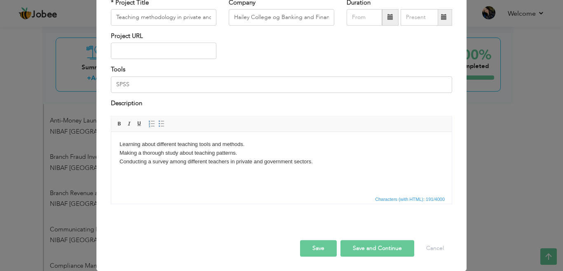
click at [363, 250] on button "Save and Continue" at bounding box center [377, 248] width 74 height 16
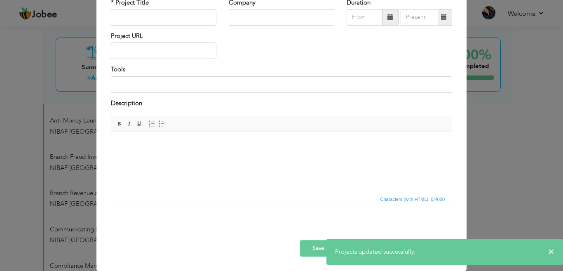
drag, startPoint x: 551, startPoint y: 173, endPoint x: 563, endPoint y: 162, distance: 15.5
click at [563, 162] on div "× Projects * Project Title Company Duration Project URL Tools Description" at bounding box center [281, 135] width 563 height 271
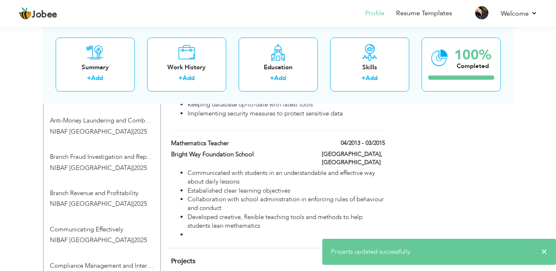
drag, startPoint x: 563, startPoint y: 162, endPoint x: 562, endPoint y: 167, distance: 5.0
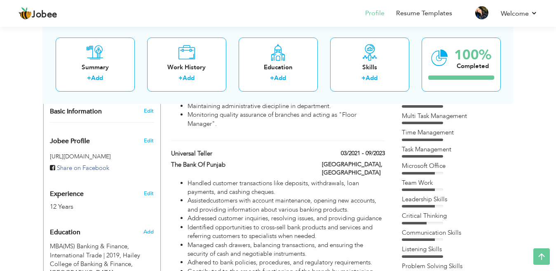
scroll to position [225, 0]
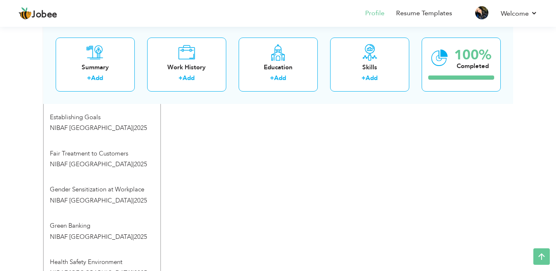
scroll to position [1103, 0]
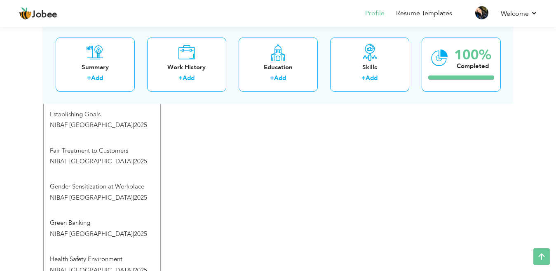
drag, startPoint x: 555, startPoint y: 180, endPoint x: 556, endPoint y: 204, distance: 24.7
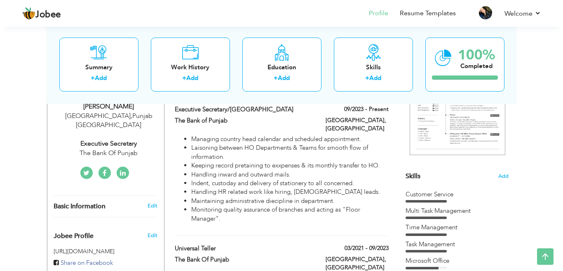
scroll to position [142, 0]
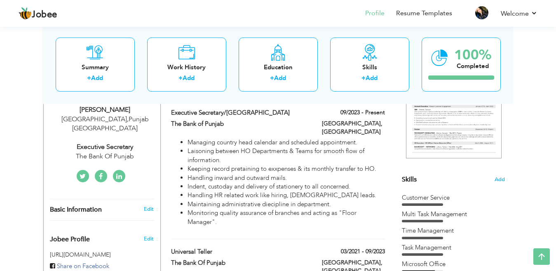
click at [127, 116] on div "Lahore , Punjab Pakistan" at bounding box center [105, 124] width 110 height 19
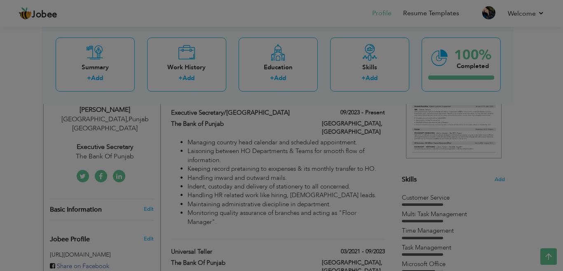
scroll to position [0, 0]
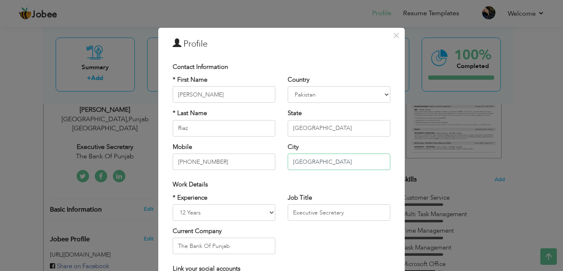
click at [313, 164] on input "[GEOGRAPHIC_DATA]" at bounding box center [339, 161] width 103 height 16
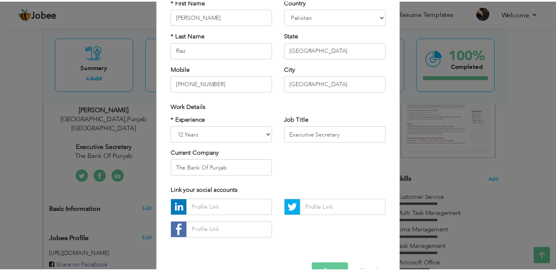
scroll to position [78, 0]
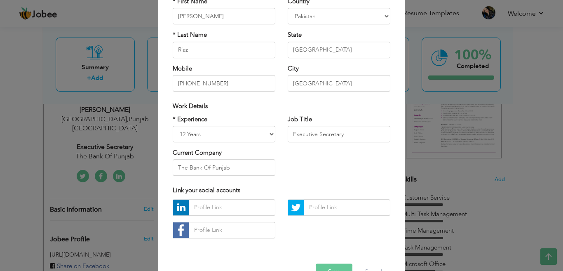
click at [494, 164] on div "× Profile Contact Information * First Name [PERSON_NAME] * Last Name Riaz" at bounding box center [281, 135] width 563 height 271
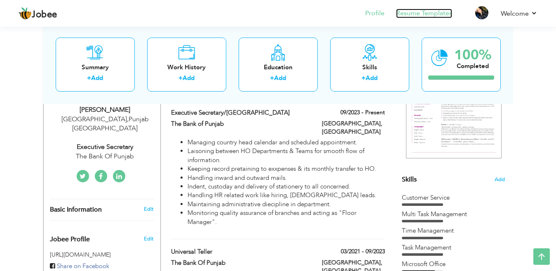
click at [422, 15] on link "Resume Templates" at bounding box center [424, 13] width 56 height 9
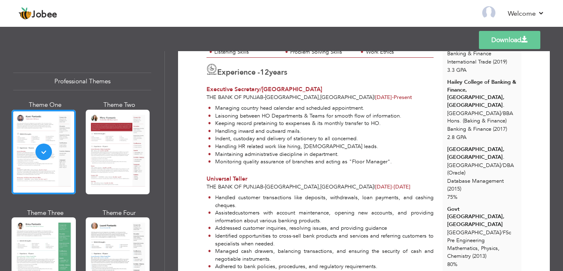
scroll to position [164, 0]
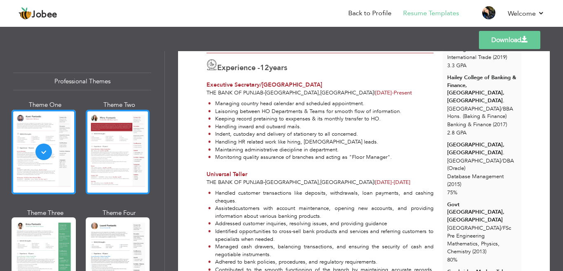
click at [141, 156] on div at bounding box center [118, 152] width 64 height 84
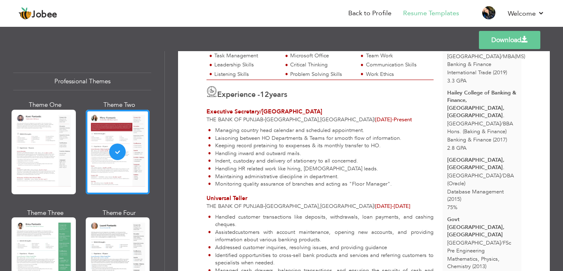
scroll to position [147, 0]
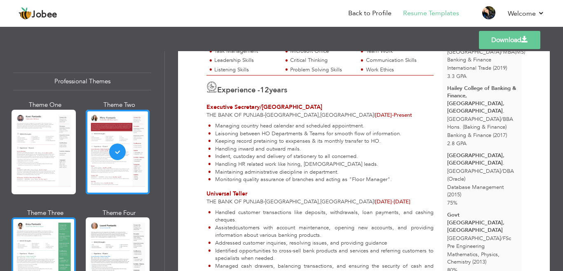
click at [39, 237] on div at bounding box center [44, 259] width 64 height 84
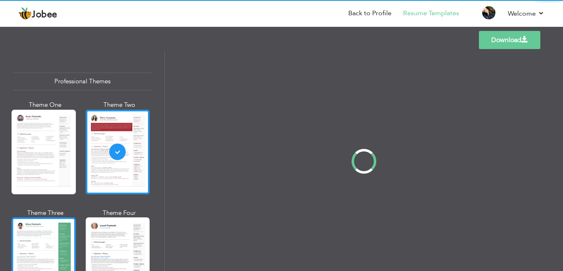
scroll to position [0, 0]
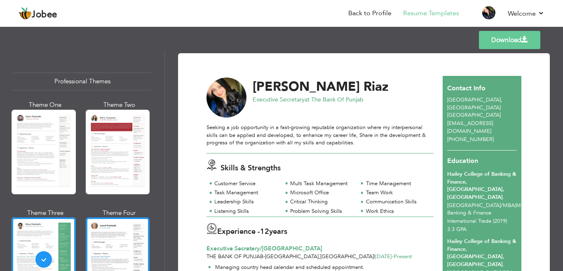
click at [90, 237] on div at bounding box center [118, 259] width 64 height 84
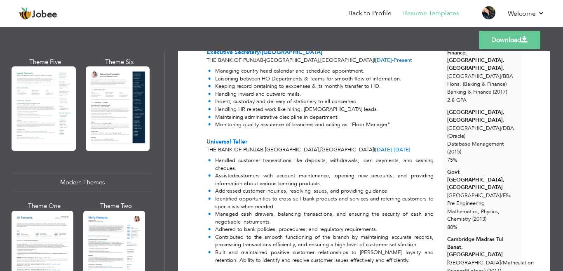
scroll to position [259, 0]
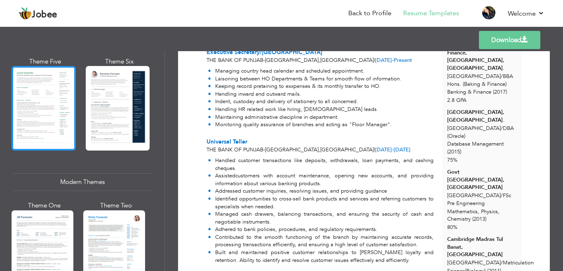
click at [49, 103] on div at bounding box center [44, 108] width 64 height 84
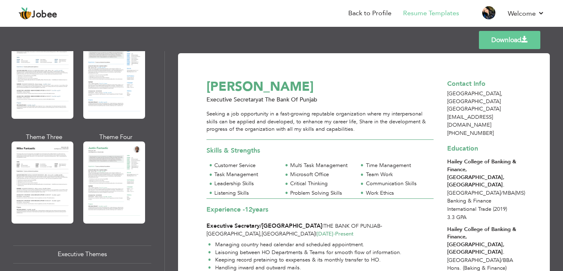
scroll to position [439, 0]
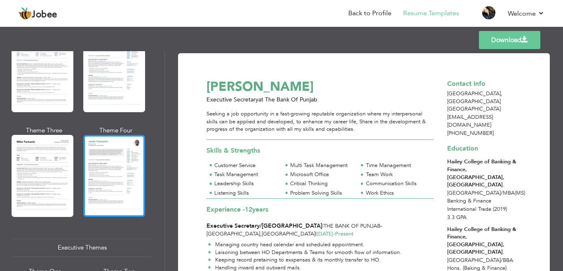
click at [136, 148] on div at bounding box center [114, 176] width 62 height 82
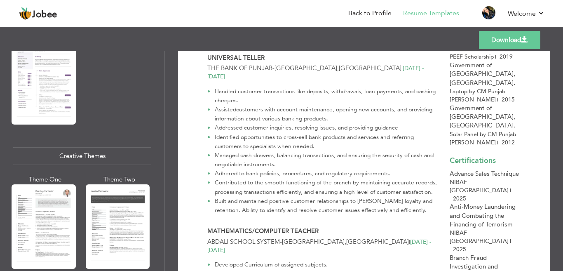
scroll to position [640, 0]
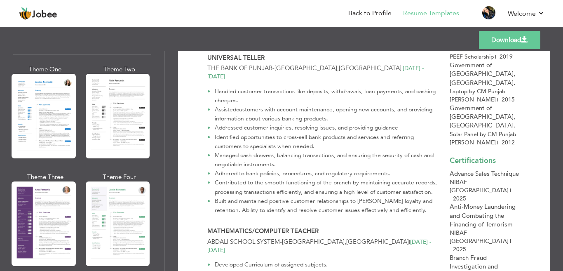
drag, startPoint x: 175, startPoint y: 143, endPoint x: 175, endPoint y: 131, distance: 12.4
click at [175, 131] on div "Download Ayesha Riaz Lahore , Punjab Pakistan ayeshariaz1921@gmail.com | 92-306…" at bounding box center [364, 161] width 398 height 220
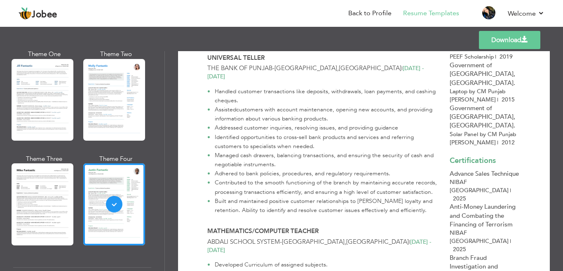
scroll to position [413, 0]
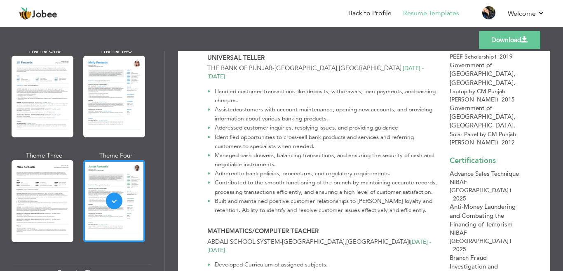
drag, startPoint x: 166, startPoint y: 110, endPoint x: 168, endPoint y: 85, distance: 25.6
click at [168, 85] on div "Download Ayesha Riaz Lahore , Punjab Pakistan ayeshariaz1921@gmail.com | 92-306…" at bounding box center [364, 161] width 398 height 220
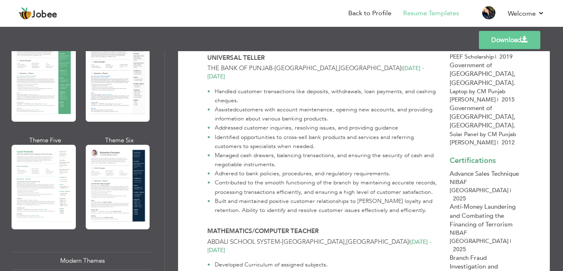
scroll to position [186, 0]
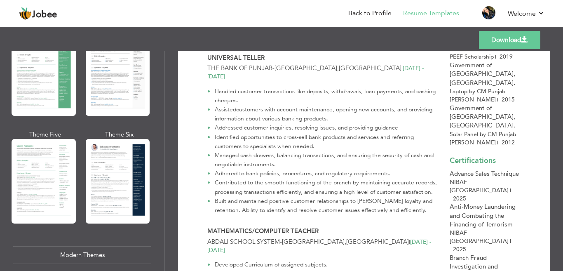
drag, startPoint x: 161, startPoint y: 86, endPoint x: 161, endPoint y: 77, distance: 8.7
click at [161, 77] on div "Professional Themes Theme One Theme Two Theme Three Theme Six" at bounding box center [82, 161] width 164 height 220
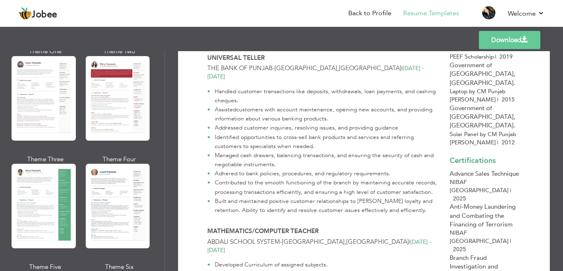
scroll to position [57, 0]
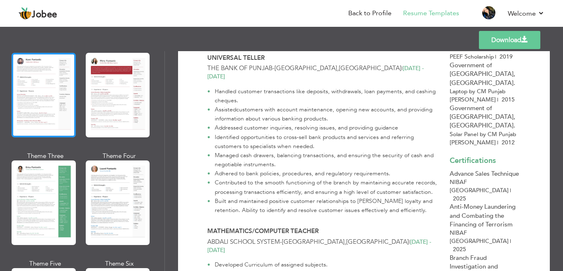
click at [46, 96] on div at bounding box center [44, 95] width 64 height 84
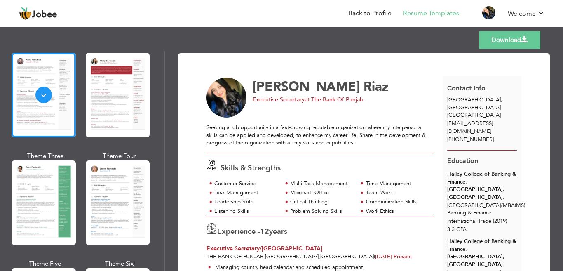
click at [505, 43] on link "Download" at bounding box center [509, 40] width 61 height 18
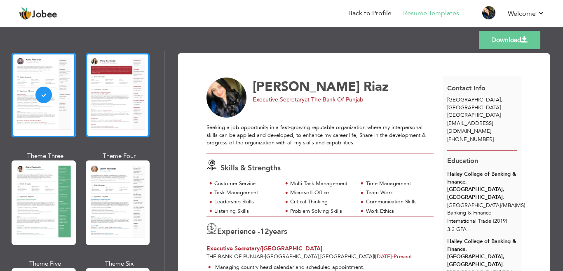
click at [134, 92] on div at bounding box center [118, 95] width 64 height 84
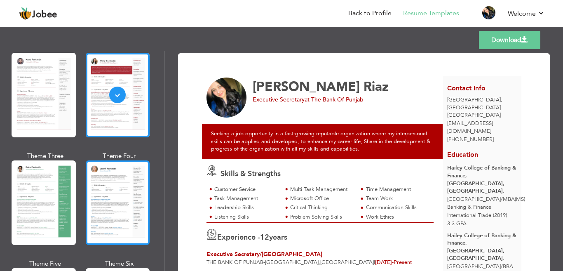
click at [140, 160] on div at bounding box center [118, 202] width 64 height 84
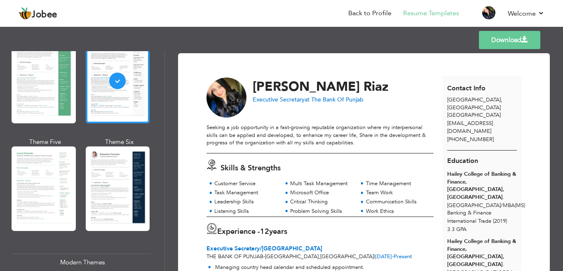
scroll to position [189, 0]
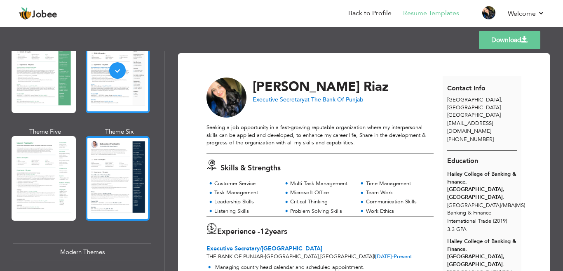
click at [122, 162] on div at bounding box center [118, 178] width 64 height 84
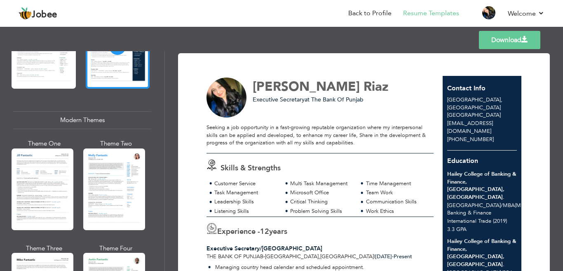
scroll to position [370, 0]
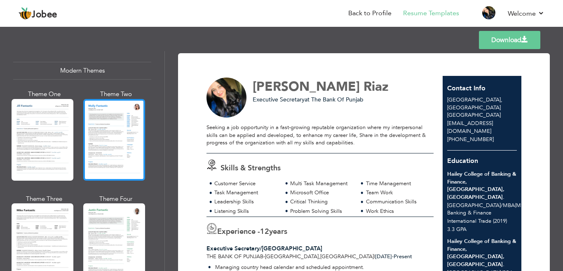
click at [124, 163] on div at bounding box center [114, 140] width 62 height 82
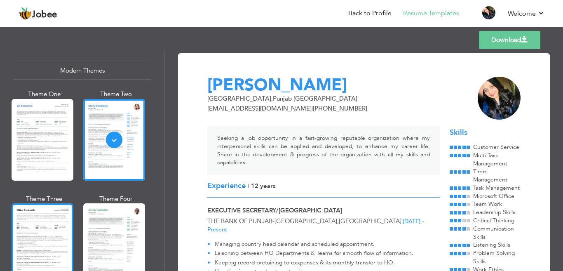
click at [44, 214] on div at bounding box center [43, 244] width 62 height 82
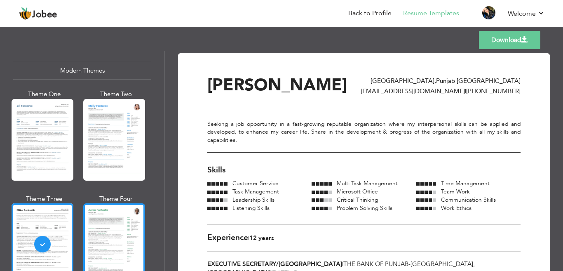
click at [91, 219] on div at bounding box center [114, 244] width 62 height 82
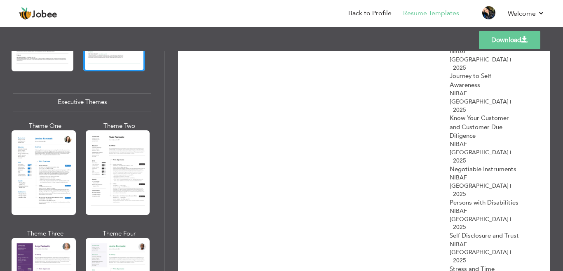
scroll to position [580, 0]
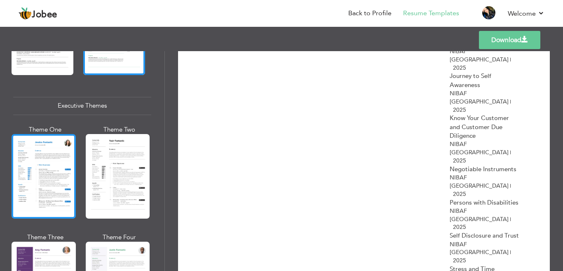
click at [66, 161] on div at bounding box center [44, 176] width 64 height 84
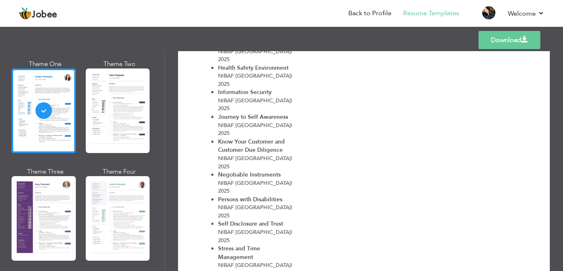
scroll to position [1029, 0]
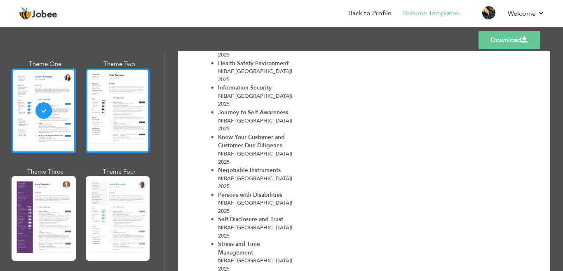
click at [94, 115] on div at bounding box center [118, 110] width 64 height 84
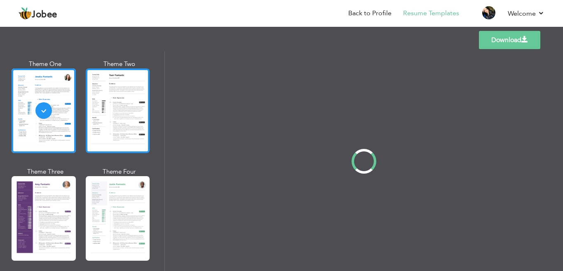
scroll to position [647, 0]
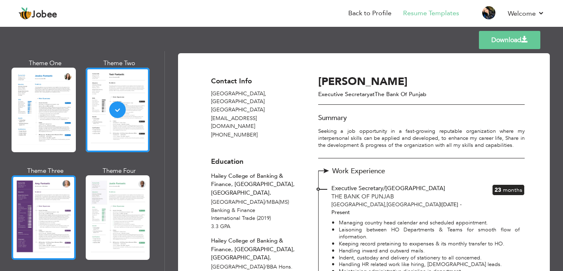
click at [42, 216] on div at bounding box center [44, 217] width 64 height 84
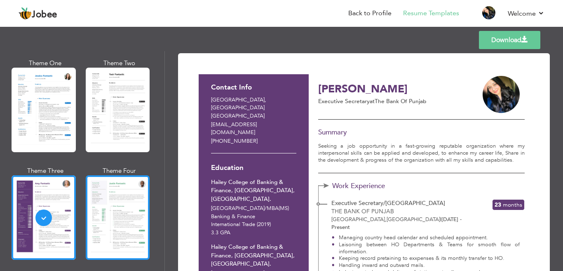
click at [108, 217] on div at bounding box center [118, 217] width 64 height 84
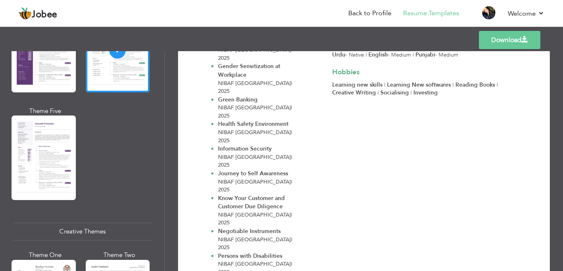
scroll to position [811, 0]
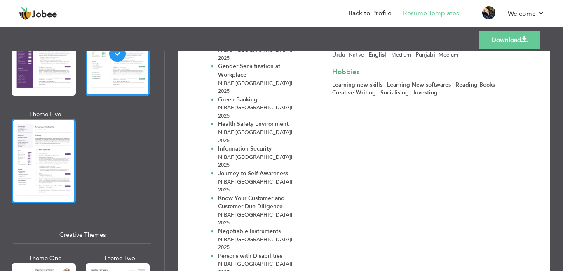
click at [63, 155] on div at bounding box center [44, 161] width 64 height 84
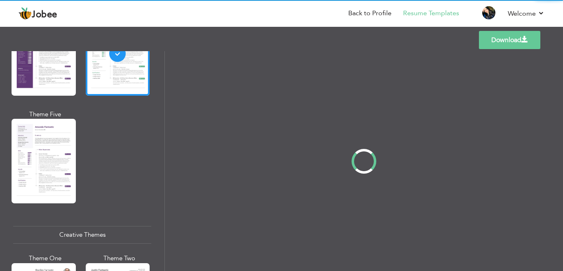
scroll to position [0, 0]
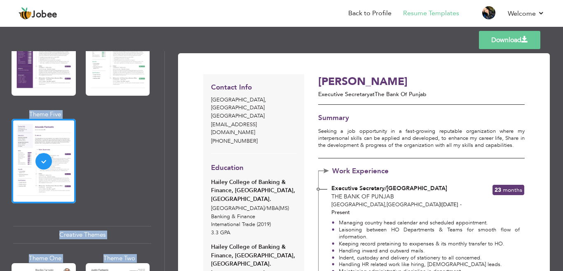
drag, startPoint x: 161, startPoint y: 167, endPoint x: 166, endPoint y: 138, distance: 28.9
click at [166, 138] on div "Professional Themes Theme One Theme Two Theme Three Theme Four" at bounding box center [281, 161] width 563 height 220
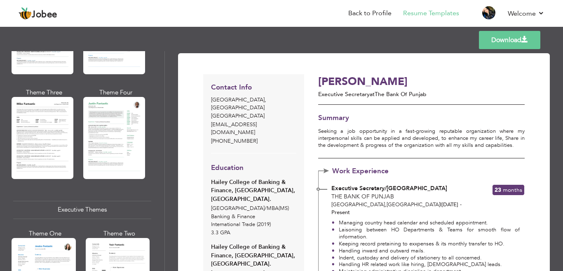
scroll to position [473, 0]
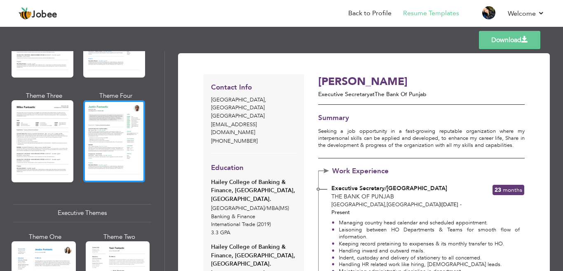
click at [133, 124] on div at bounding box center [114, 141] width 62 height 82
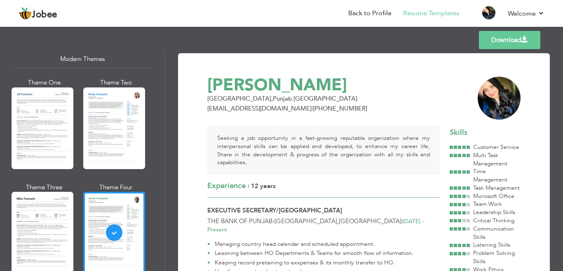
scroll to position [375, 0]
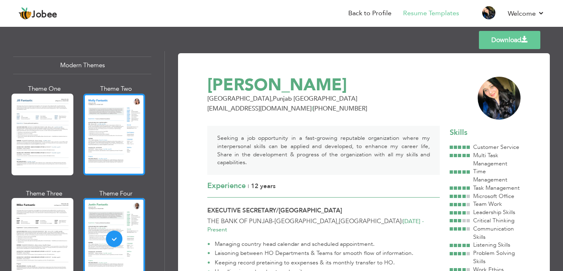
click at [133, 119] on div at bounding box center [114, 135] width 62 height 82
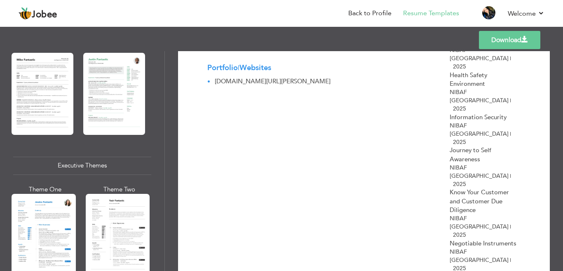
scroll to position [524, 0]
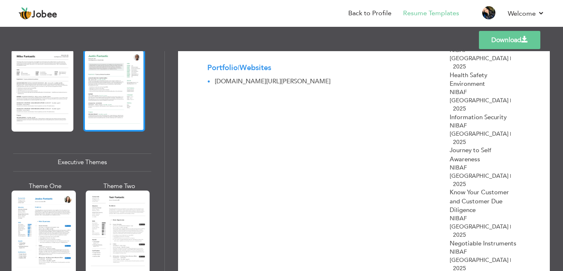
click at [136, 120] on div at bounding box center [114, 90] width 62 height 82
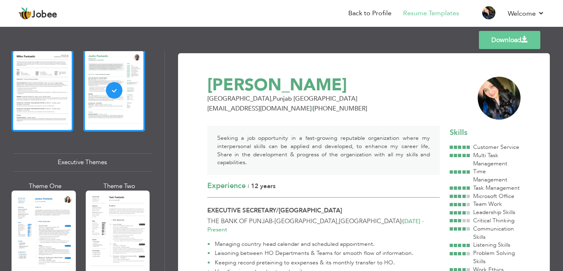
click at [68, 105] on div at bounding box center [43, 90] width 62 height 82
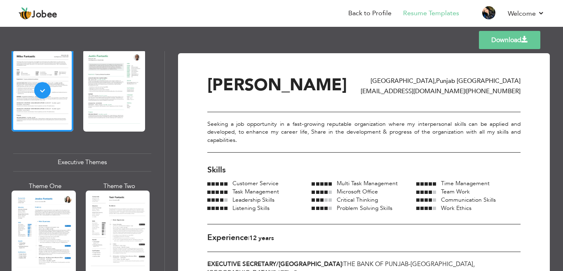
drag, startPoint x: 160, startPoint y: 129, endPoint x: 164, endPoint y: 130, distance: 4.2
click at [164, 130] on div "Professional Themes Theme One Theme Two Theme Three Theme Six" at bounding box center [82, 161] width 164 height 220
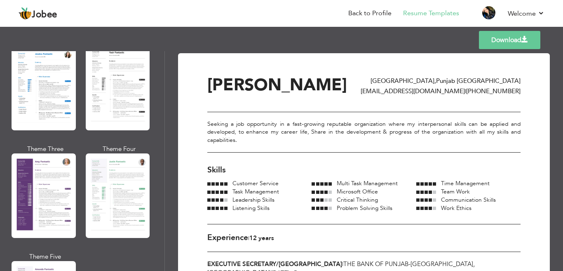
scroll to position [663, 0]
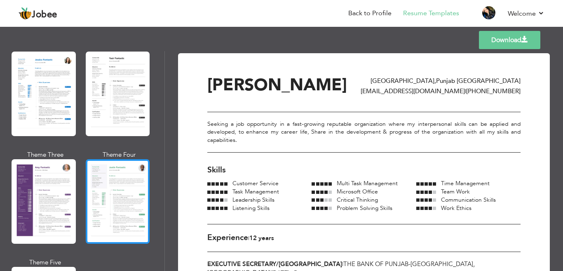
click at [133, 183] on div at bounding box center [118, 201] width 64 height 84
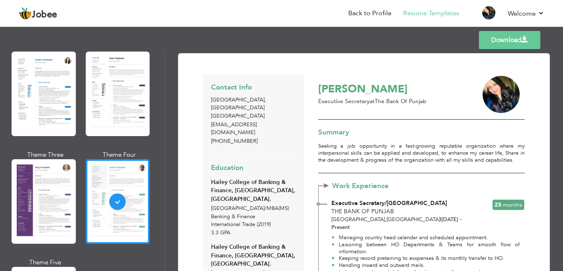
click at [495, 40] on link "Download" at bounding box center [509, 40] width 61 height 18
click at [366, 13] on link "Back to Profile" at bounding box center [369, 13] width 43 height 9
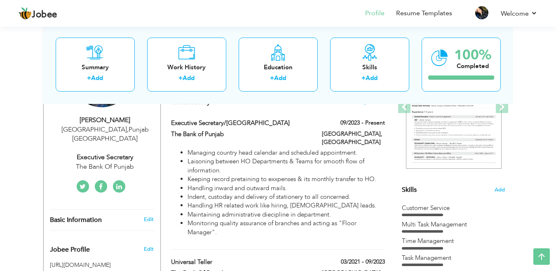
click at [144, 216] on h3 "Edit" at bounding box center [149, 219] width 10 height 7
type input "[PERSON_NAME]"
type input "Riaz"
type input "[PHONE_NUMBER]"
select select "number:166"
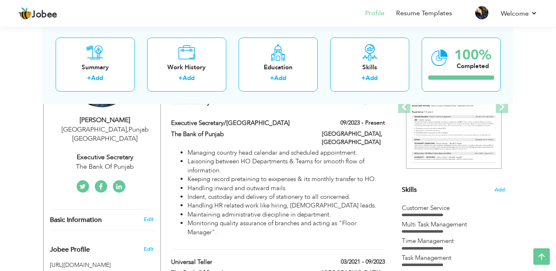
type input "[GEOGRAPHIC_DATA]"
select select "number:14"
type input "The Bank Of Punjab"
type input "Executive Secretary"
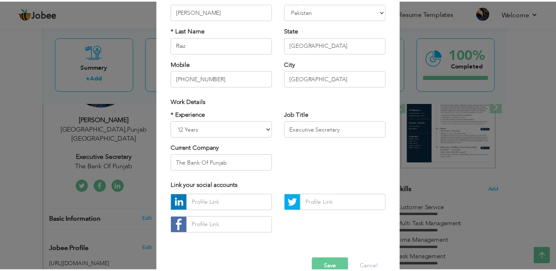
scroll to position [102, 0]
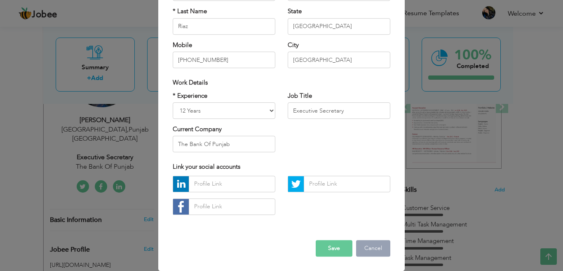
click at [373, 244] on button "Cancel" at bounding box center [373, 248] width 34 height 16
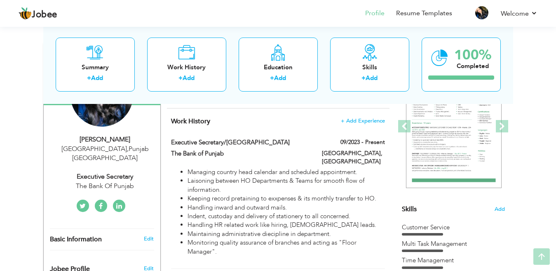
scroll to position [115, 0]
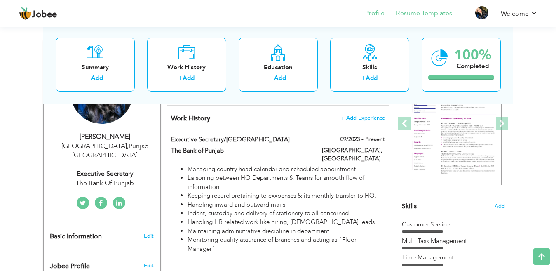
click at [417, 19] on li "Resume Templates" at bounding box center [419, 14] width 68 height 22
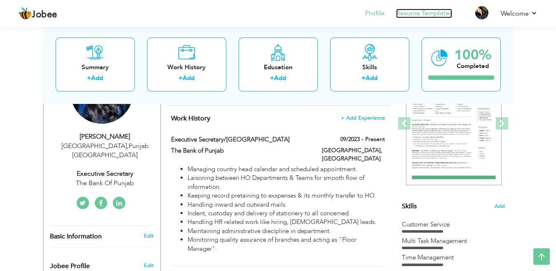
click at [415, 16] on link "Resume Templates" at bounding box center [424, 13] width 56 height 9
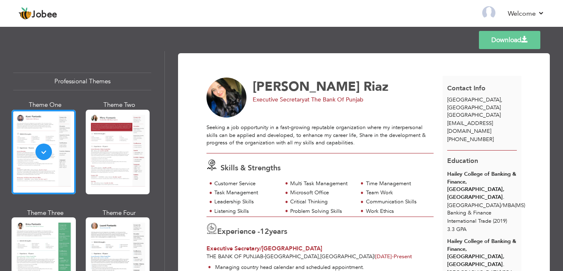
drag, startPoint x: 164, startPoint y: 73, endPoint x: 164, endPoint y: 93, distance: 20.2
click at [164, 93] on div "Professional Themes Theme One Theme Two Theme Three Theme Four Theme Five" at bounding box center [82, 161] width 165 height 220
click at [164, 92] on div "Professional Themes Theme One Theme Two Theme Three Theme Four Theme Five" at bounding box center [82, 161] width 165 height 220
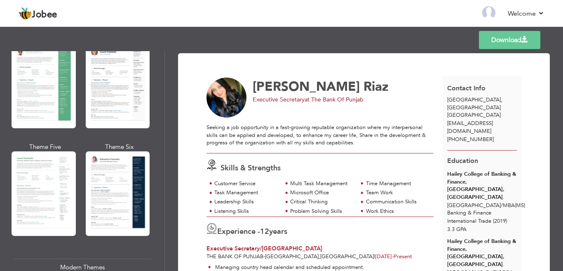
scroll to position [177, 0]
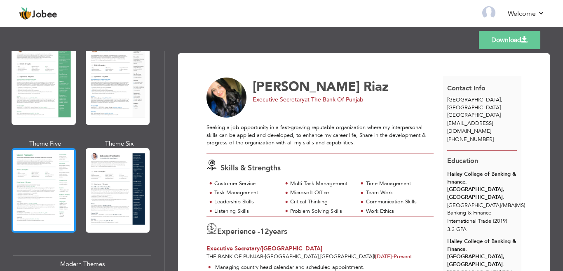
click at [54, 175] on div at bounding box center [44, 190] width 64 height 84
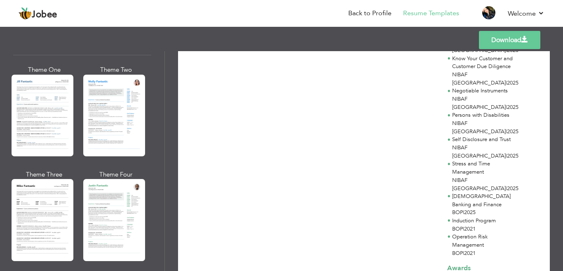
scroll to position [398, 0]
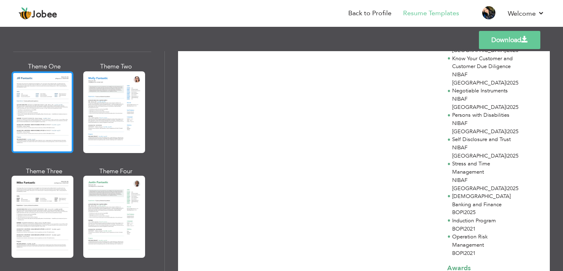
click at [45, 115] on div at bounding box center [43, 112] width 62 height 82
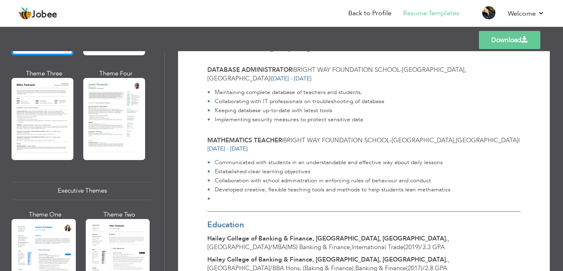
scroll to position [502, 0]
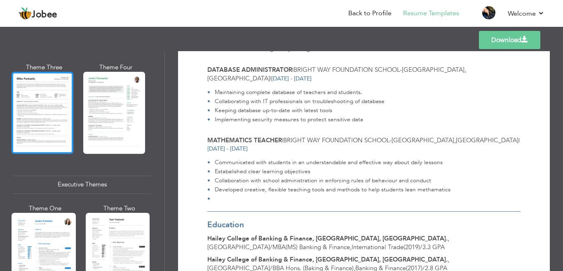
click at [52, 130] on div at bounding box center [43, 113] width 62 height 82
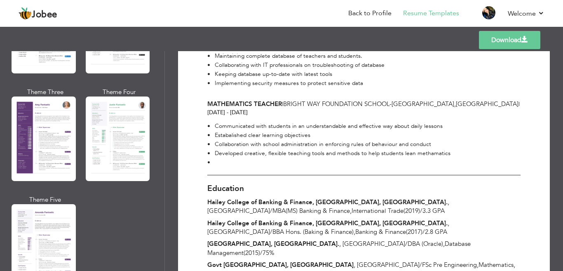
scroll to position [726, 0]
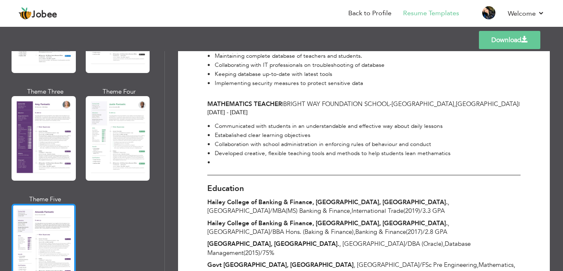
click at [71, 213] on div at bounding box center [44, 246] width 64 height 84
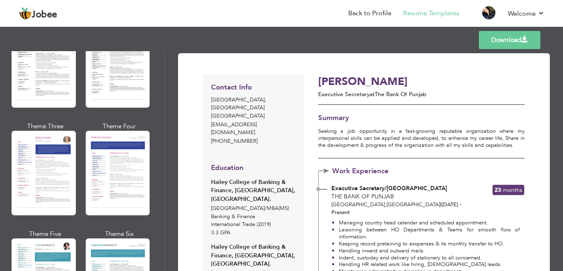
scroll to position [1047, 0]
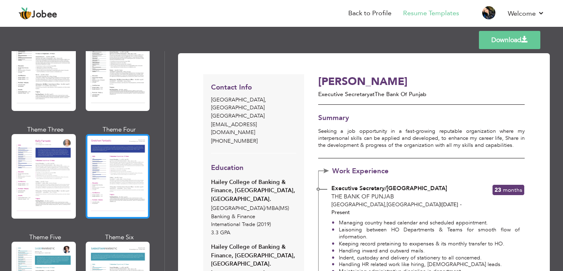
click at [143, 188] on div at bounding box center [118, 176] width 64 height 84
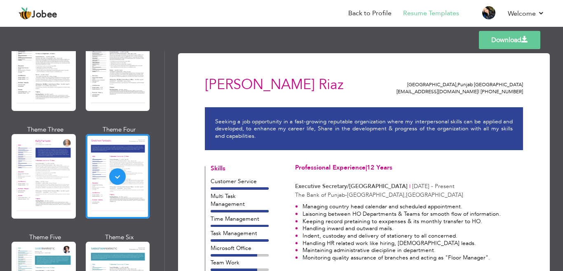
drag, startPoint x: 161, startPoint y: 192, endPoint x: 163, endPoint y: 204, distance: 11.4
click at [163, 204] on div "Professional Themes Theme One Theme Two Theme Three Theme Six" at bounding box center [82, 161] width 164 height 220
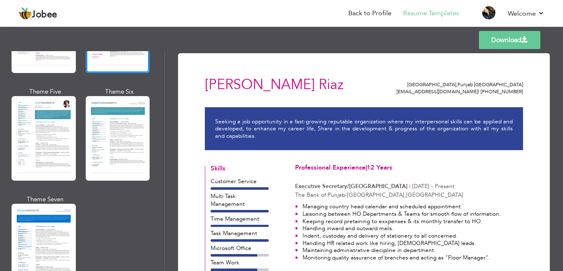
scroll to position [1221, 0]
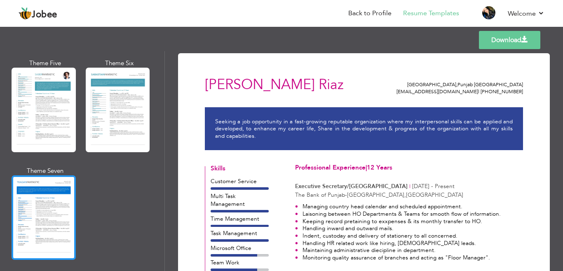
click at [53, 209] on div at bounding box center [44, 217] width 64 height 84
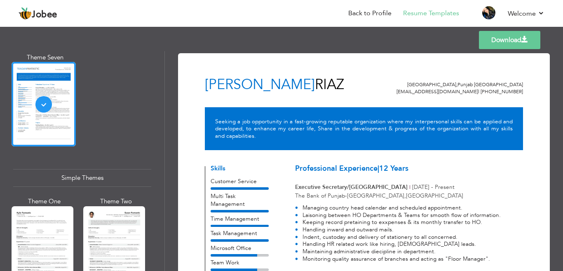
scroll to position [1328, 0]
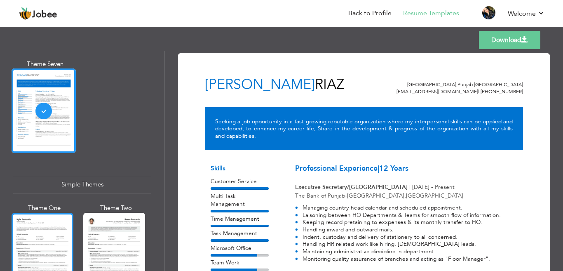
click at [19, 249] on div at bounding box center [43, 254] width 62 height 82
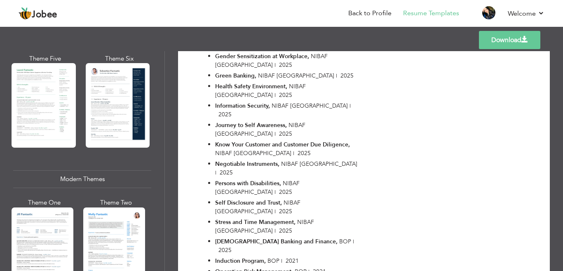
scroll to position [256, 0]
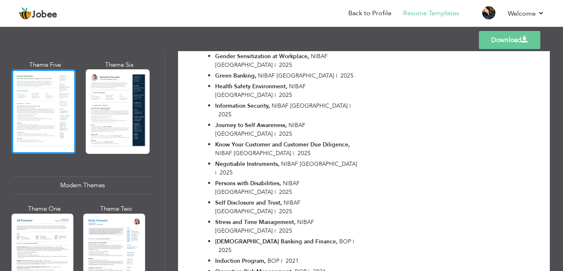
click at [26, 91] on div at bounding box center [44, 111] width 64 height 84
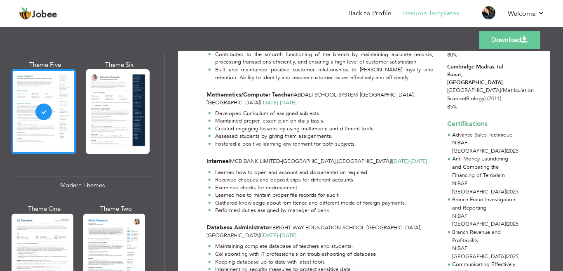
scroll to position [342, 0]
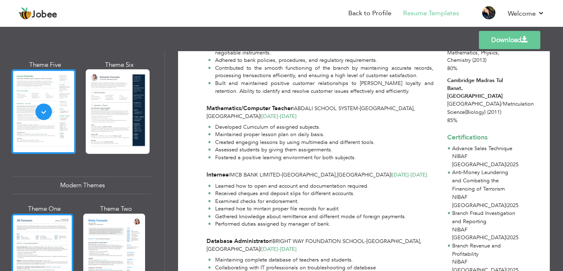
click at [45, 240] on div at bounding box center [43, 254] width 62 height 82
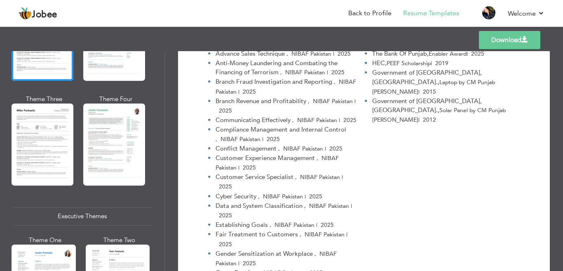
scroll to position [473, 0]
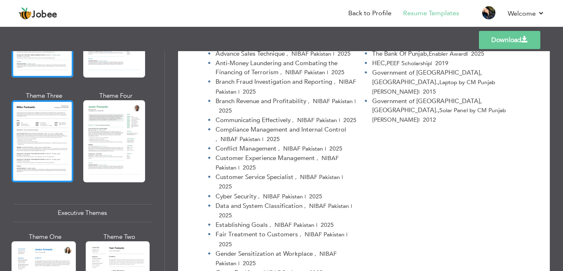
click at [65, 151] on div at bounding box center [43, 141] width 62 height 82
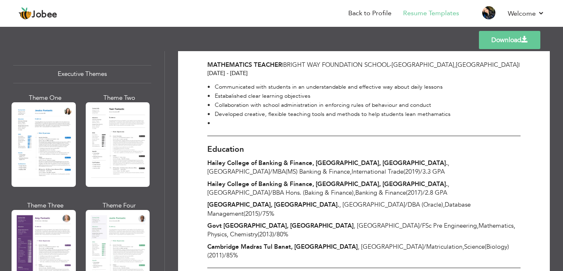
scroll to position [615, 0]
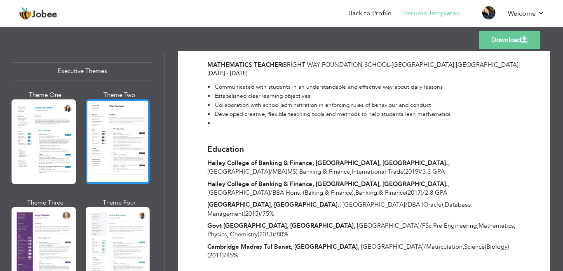
click at [129, 149] on div at bounding box center [118, 141] width 64 height 84
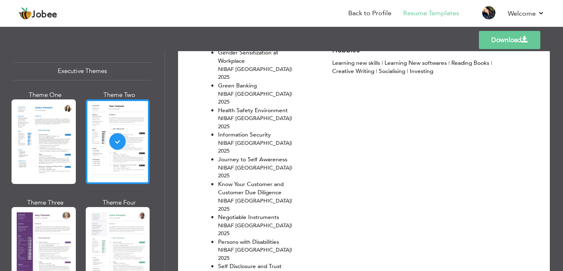
scroll to position [1006, 0]
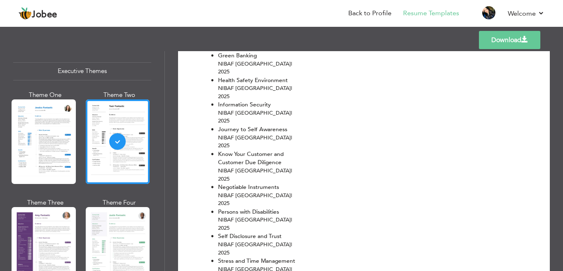
click at [518, 35] on link "Download" at bounding box center [509, 40] width 61 height 18
click at [482, 41] on link "Download" at bounding box center [509, 40] width 61 height 18
